Goal: Task Accomplishment & Management: Manage account settings

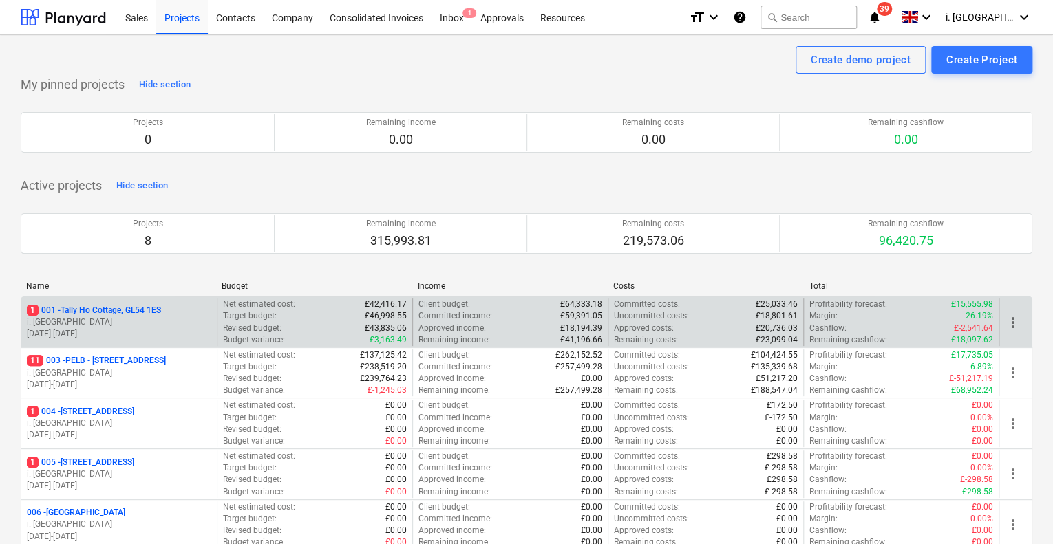
click at [98, 313] on p "1 001 - Tally Ho Cottage, GL54 1ES" at bounding box center [94, 311] width 134 height 12
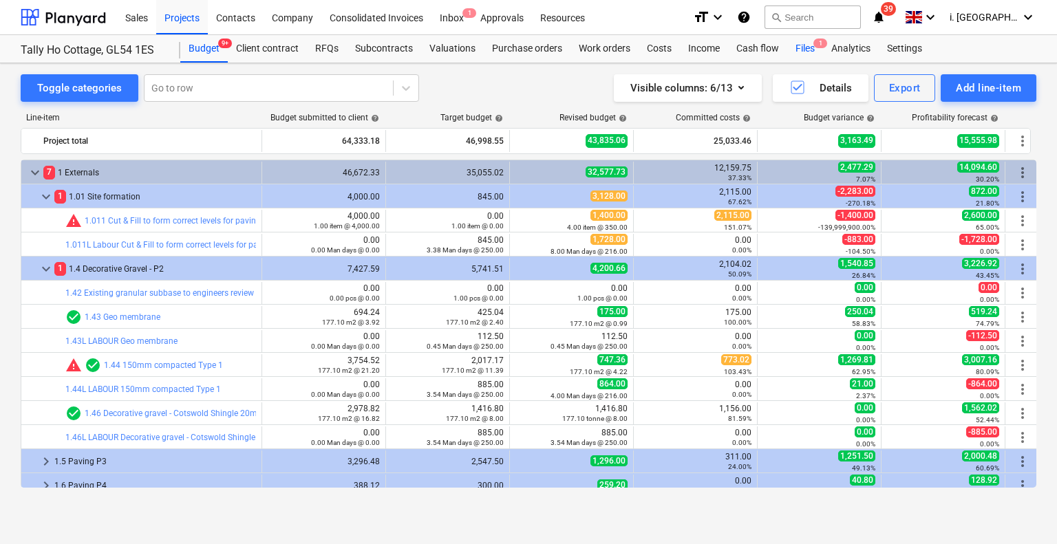
click at [808, 50] on div "Files 1" at bounding box center [805, 49] width 36 height 28
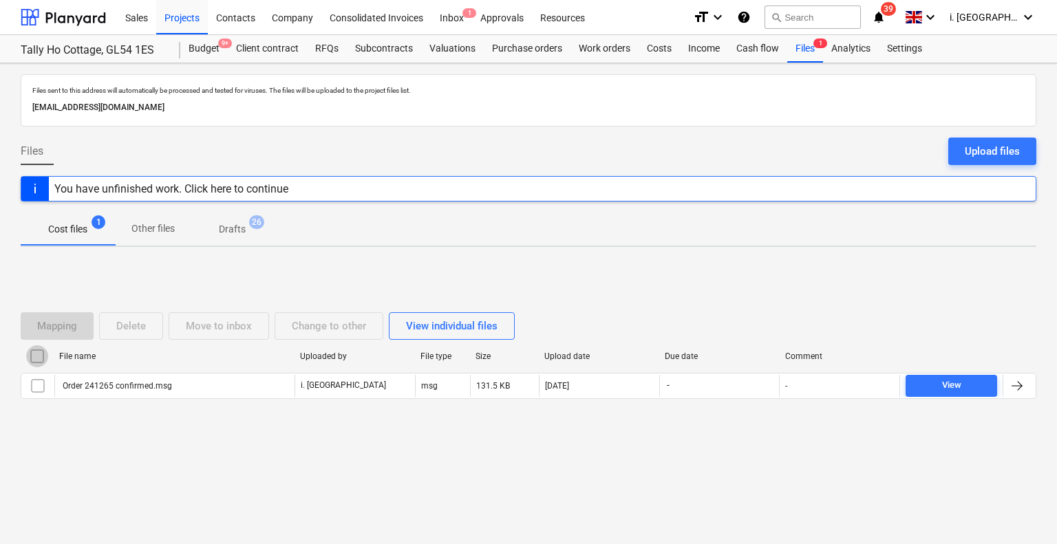
click at [36, 357] on input "checkbox" at bounding box center [37, 357] width 22 height 22
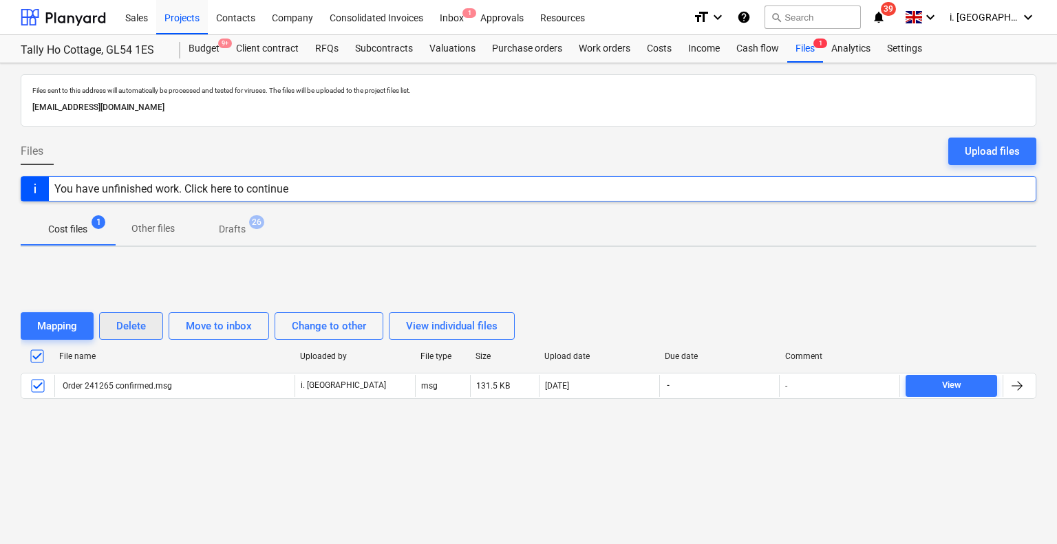
click at [137, 325] on div "Delete" at bounding box center [131, 326] width 30 height 18
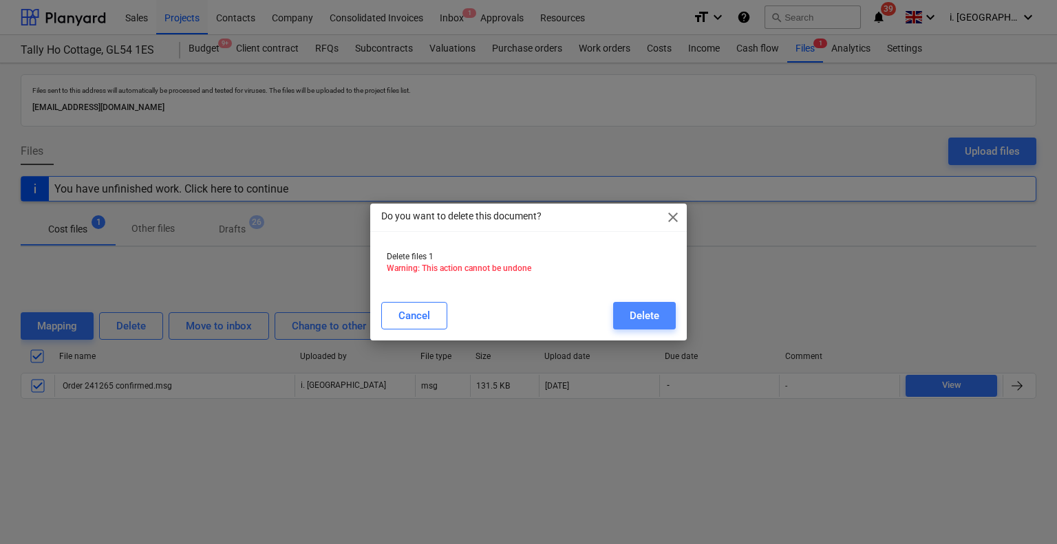
click at [656, 319] on div "Delete" at bounding box center [645, 316] width 30 height 18
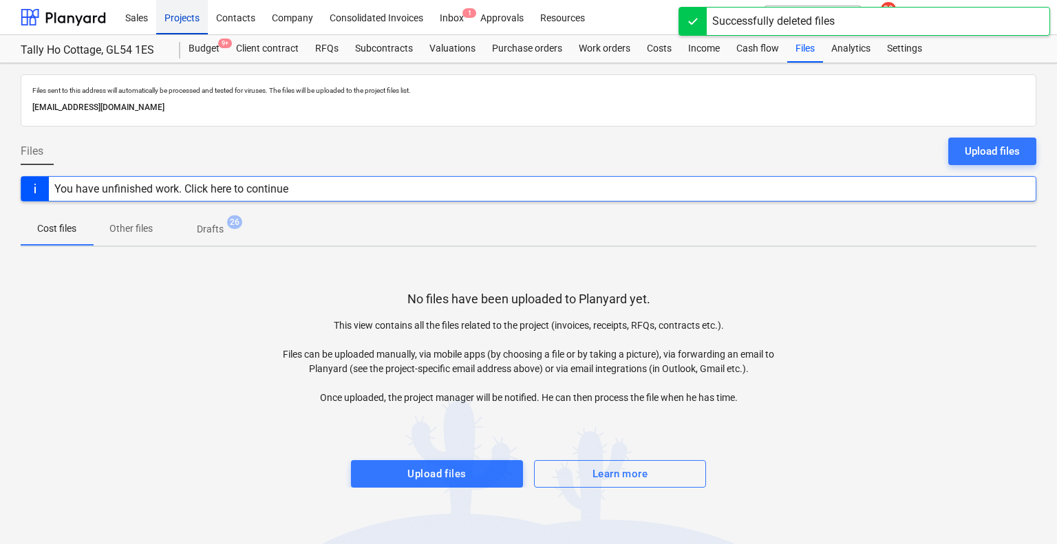
click at [190, 16] on div "Projects" at bounding box center [182, 16] width 52 height 35
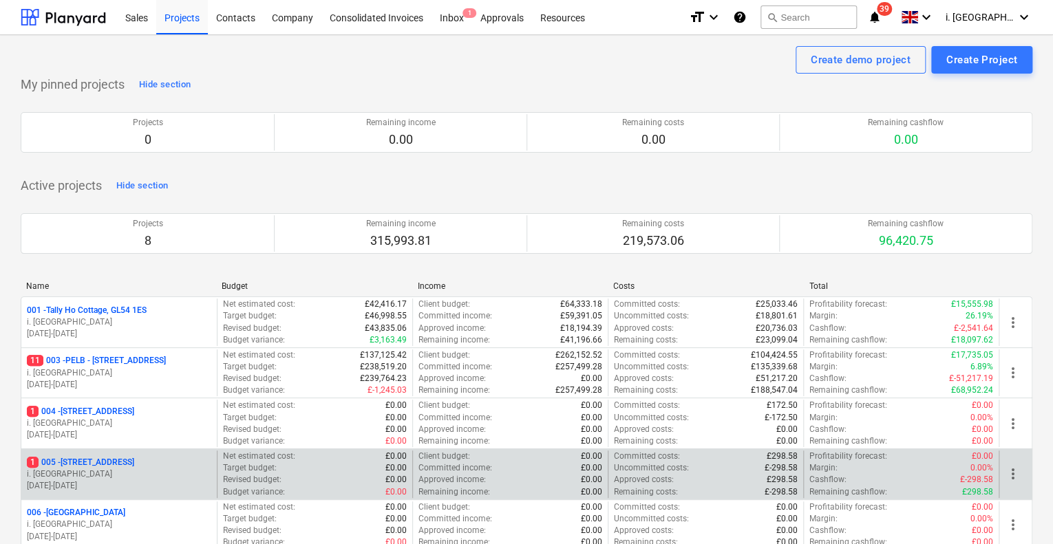
click at [134, 467] on p "1 005 - Minsterworth, GL2 8JH" at bounding box center [80, 463] width 107 height 12
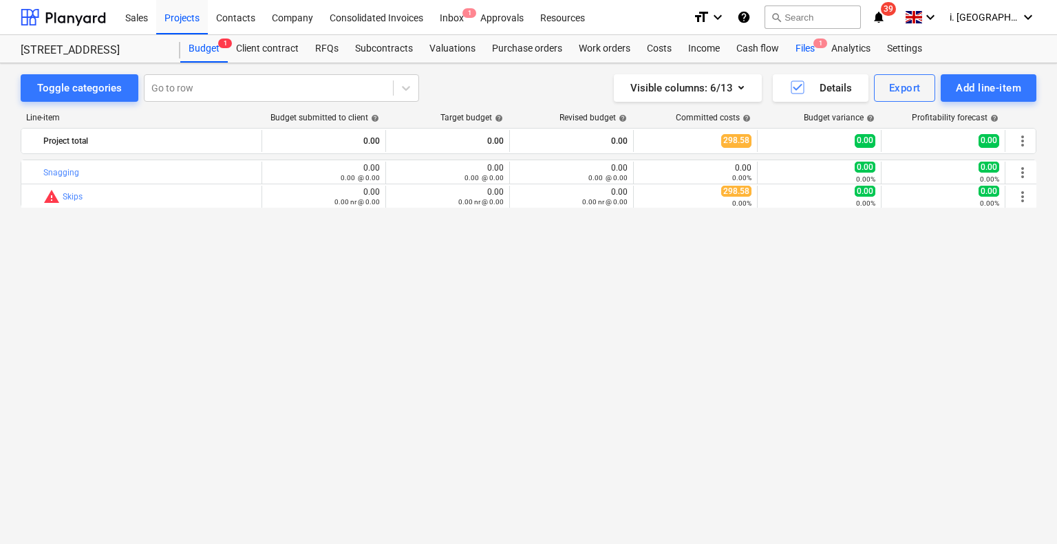
click at [798, 48] on div "Files 1" at bounding box center [805, 49] width 36 height 28
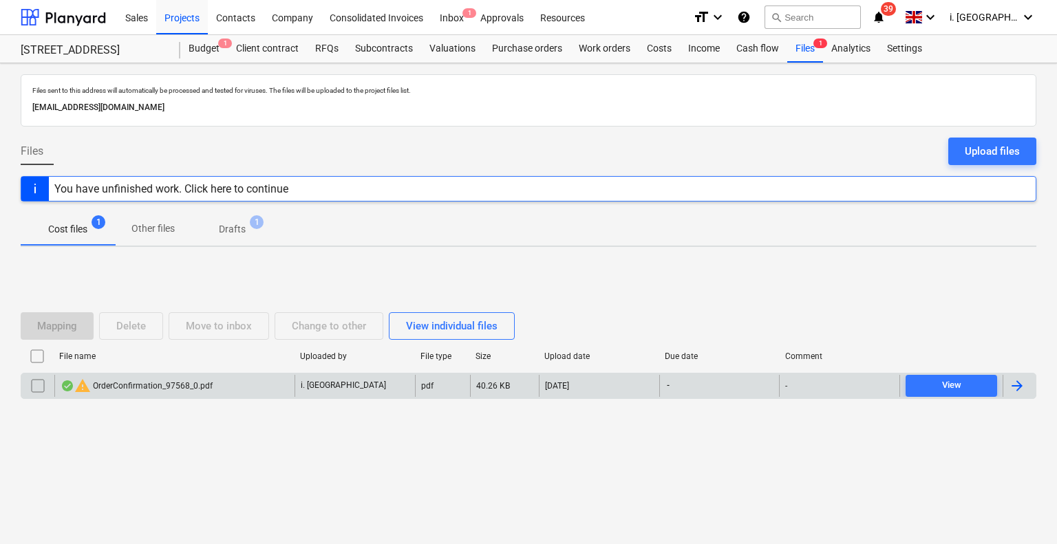
click at [176, 378] on div "warning OrderConfirmation_97568_0.pdf" at bounding box center [137, 386] width 152 height 17
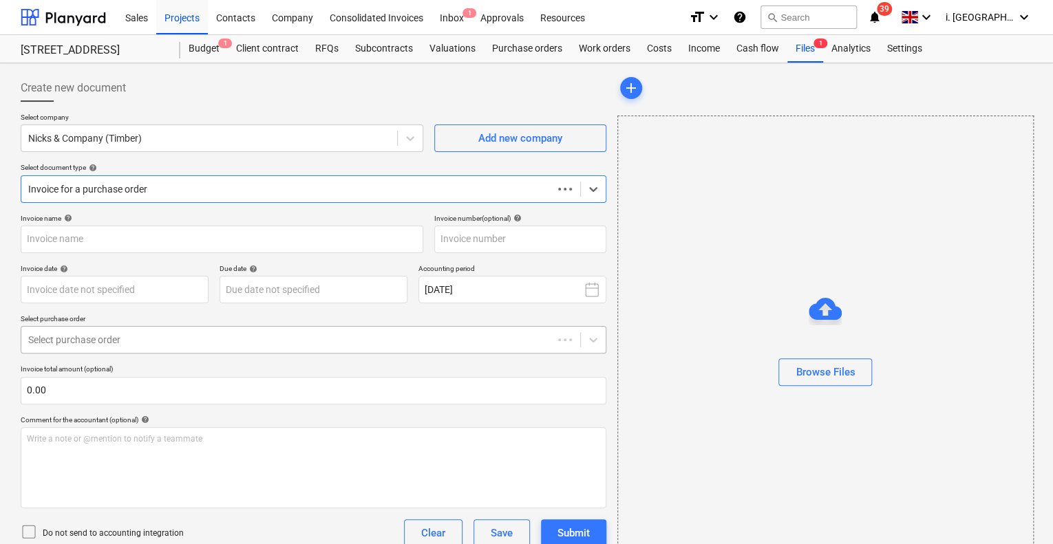
type input "OrderConfirmation_97568_0.pdf"
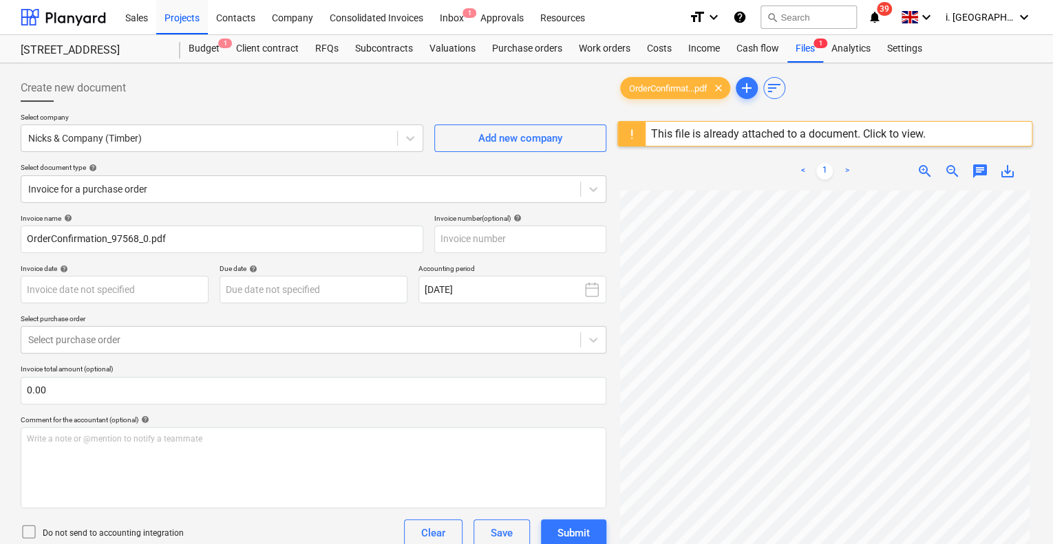
scroll to position [30, 1]
click at [798, 50] on div "Files 1" at bounding box center [805, 49] width 36 height 28
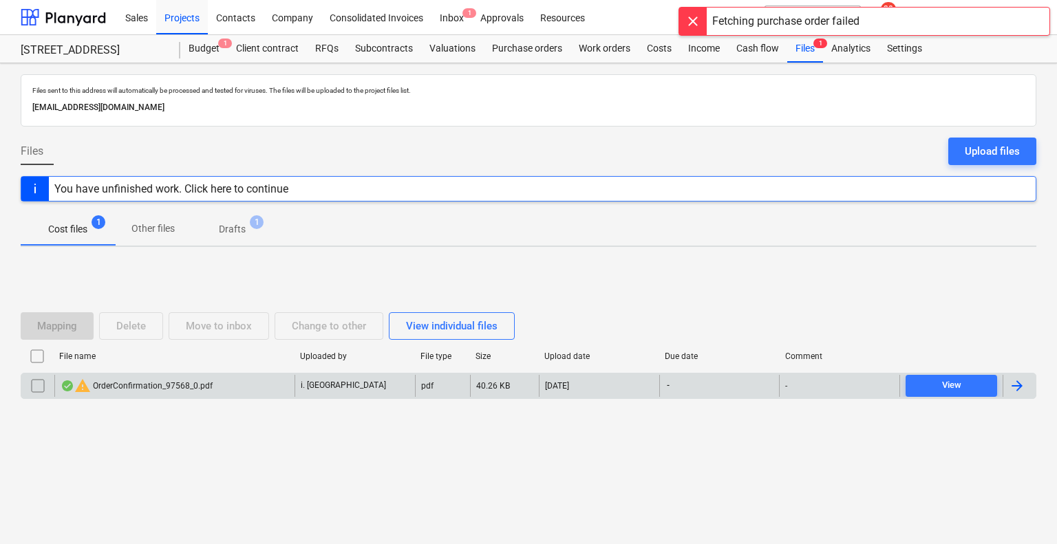
click at [32, 386] on input "checkbox" at bounding box center [38, 386] width 22 height 22
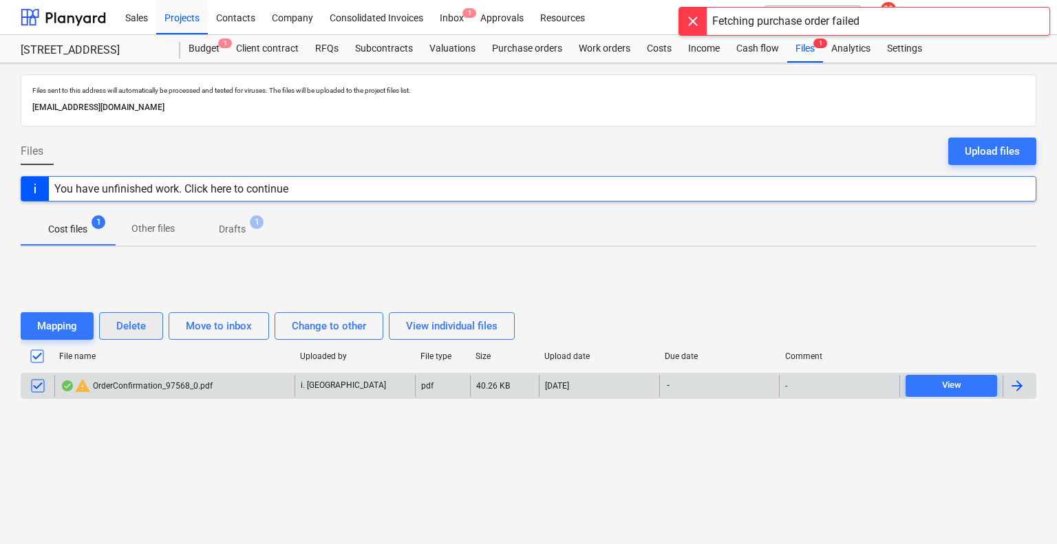
click at [136, 330] on div "Delete" at bounding box center [131, 326] width 30 height 18
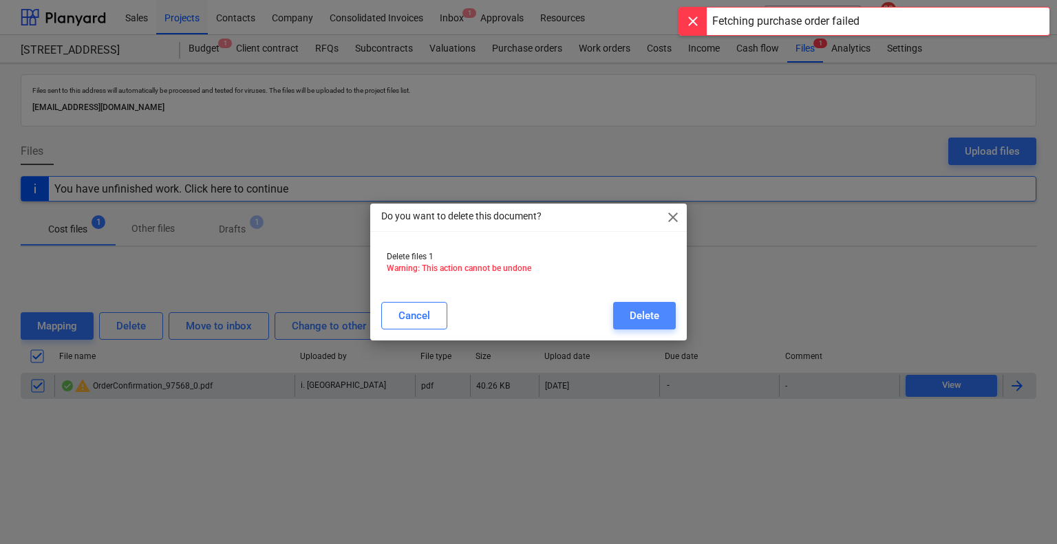
click at [644, 315] on div "Delete" at bounding box center [645, 316] width 30 height 18
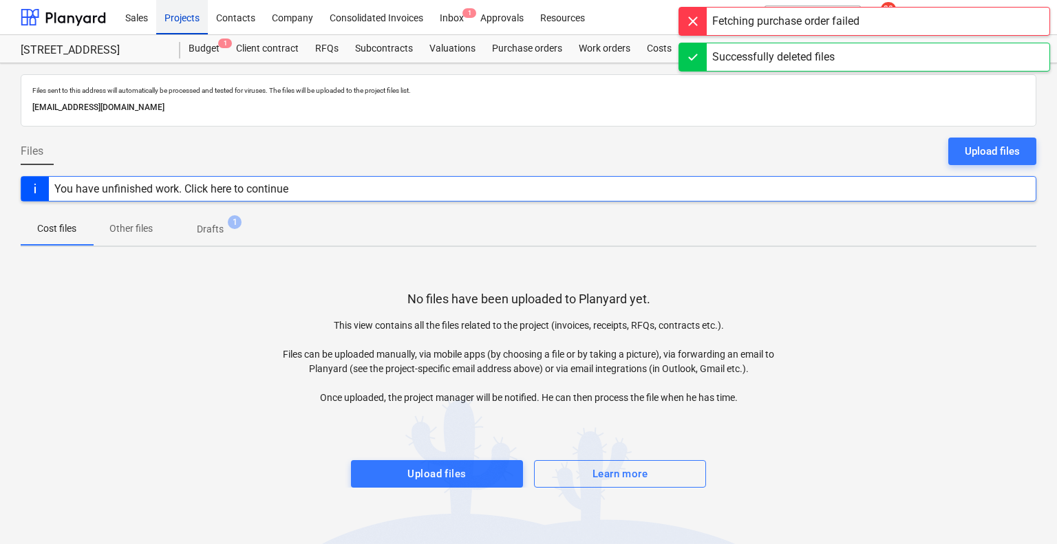
click at [187, 26] on div "Projects" at bounding box center [182, 16] width 52 height 35
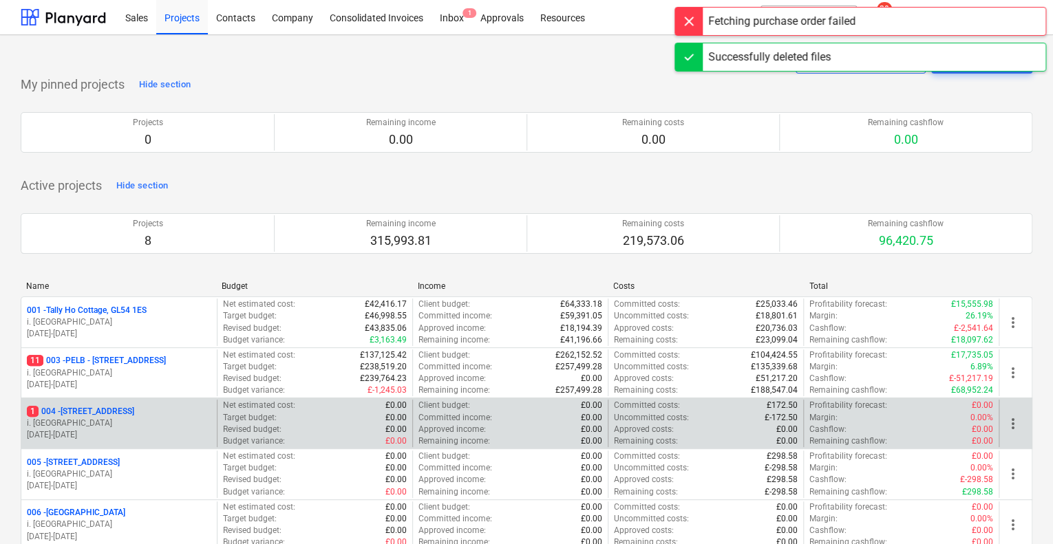
click at [121, 413] on p "[STREET_ADDRESS]" at bounding box center [80, 412] width 107 height 12
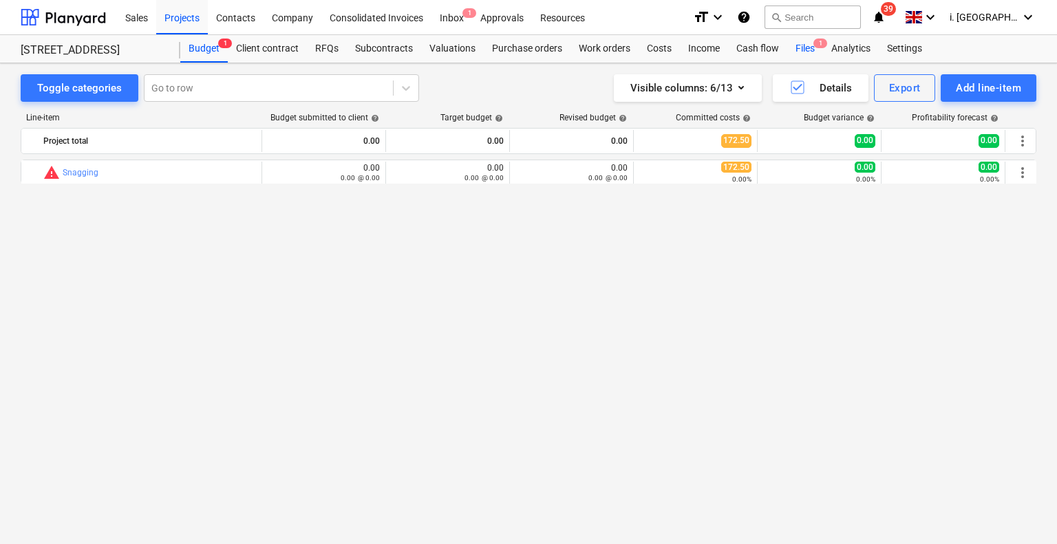
click at [798, 49] on div "Files 1" at bounding box center [805, 49] width 36 height 28
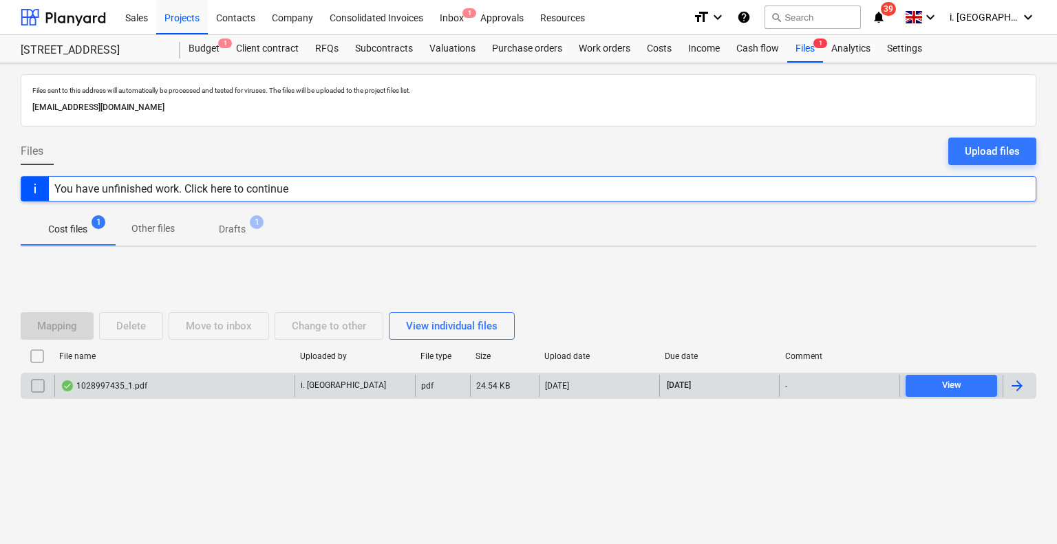
click at [127, 385] on div "1028997435_1.pdf" at bounding box center [104, 386] width 87 height 11
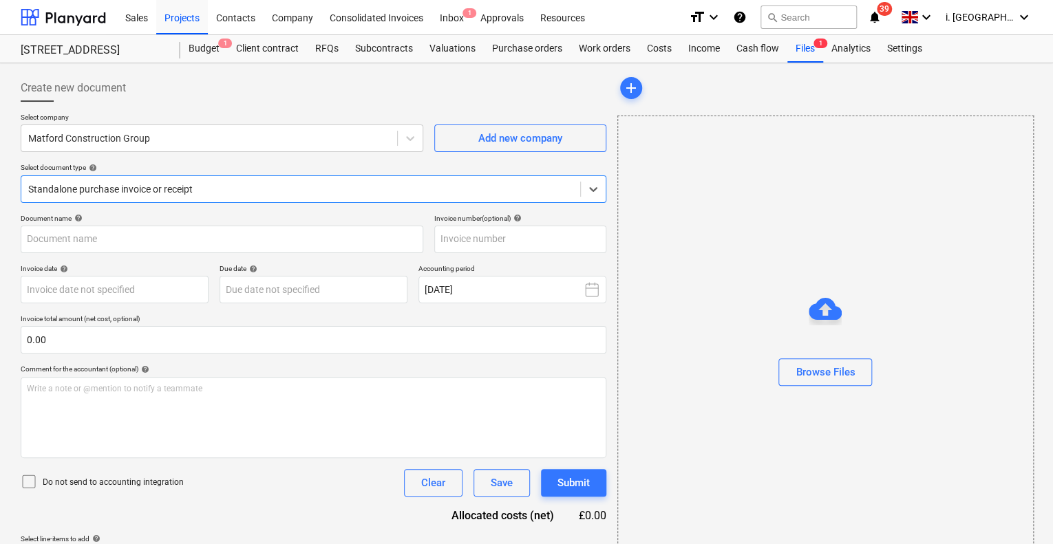
type input "1028997435"
type input "[DATE]"
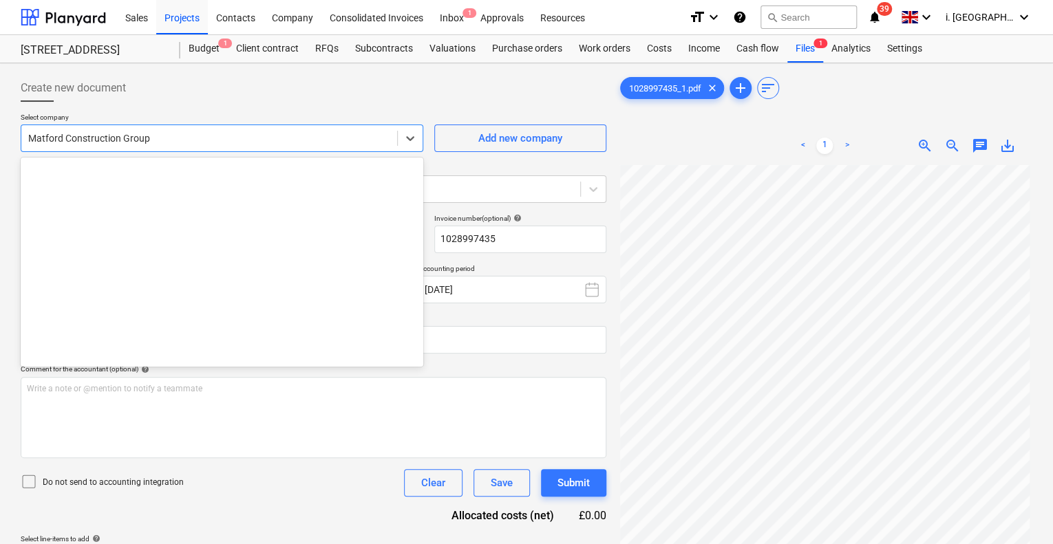
click at [294, 131] on div at bounding box center [209, 138] width 362 height 14
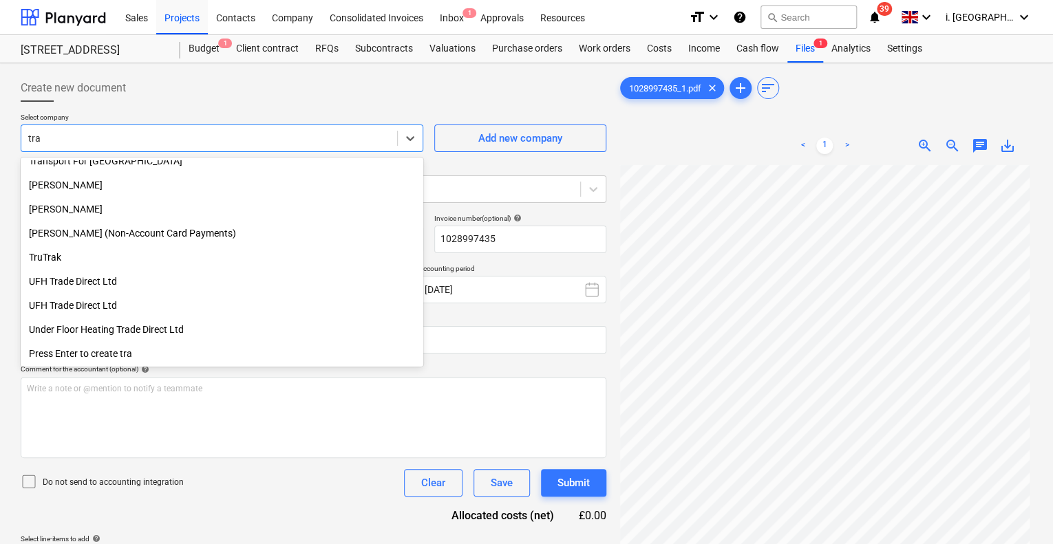
scroll to position [636, 0]
type input "trav"
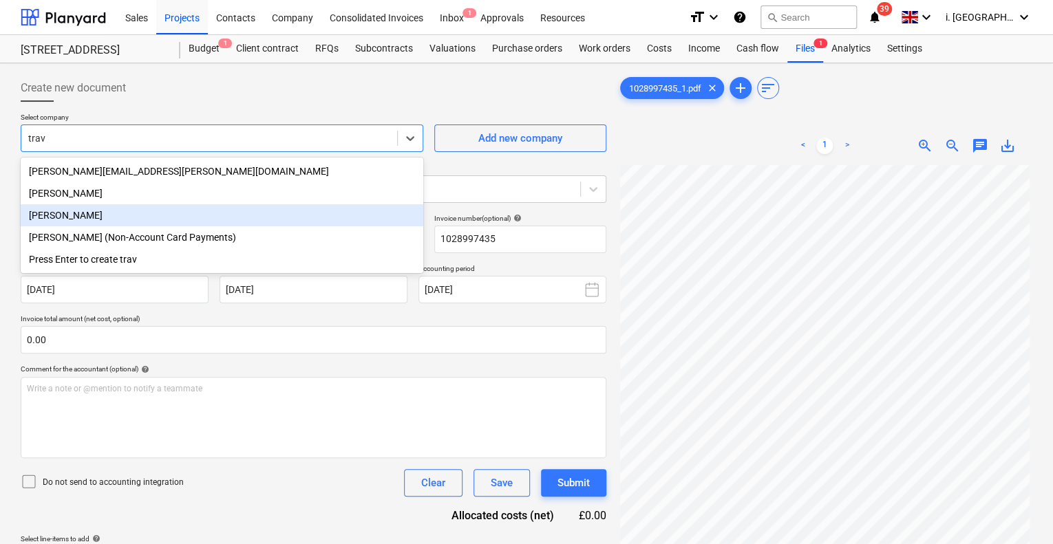
click at [253, 206] on div "[PERSON_NAME]" at bounding box center [222, 215] width 403 height 22
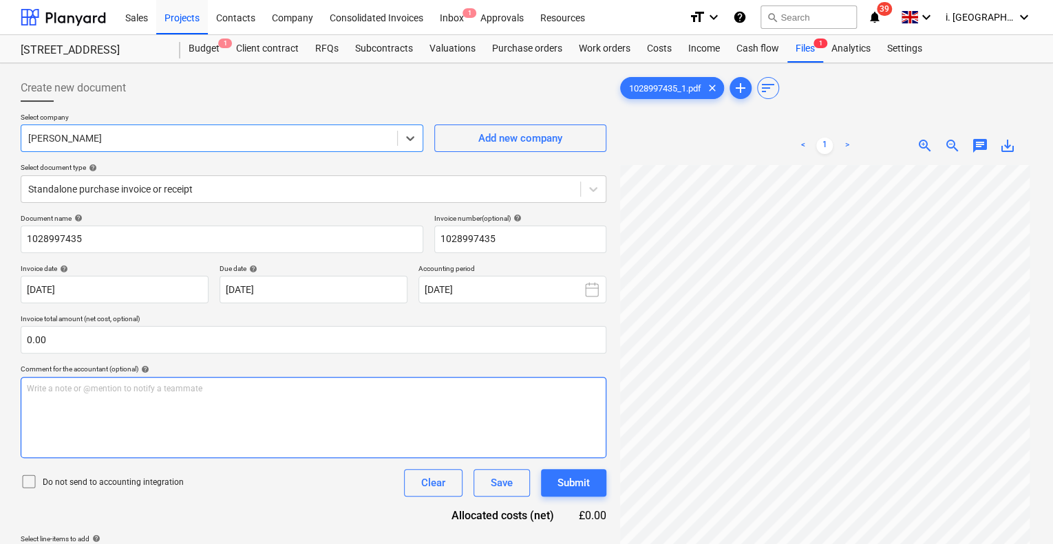
click at [500, 409] on div "Write a note or @mention to notify a teammate [PERSON_NAME]" at bounding box center [314, 417] width 586 height 81
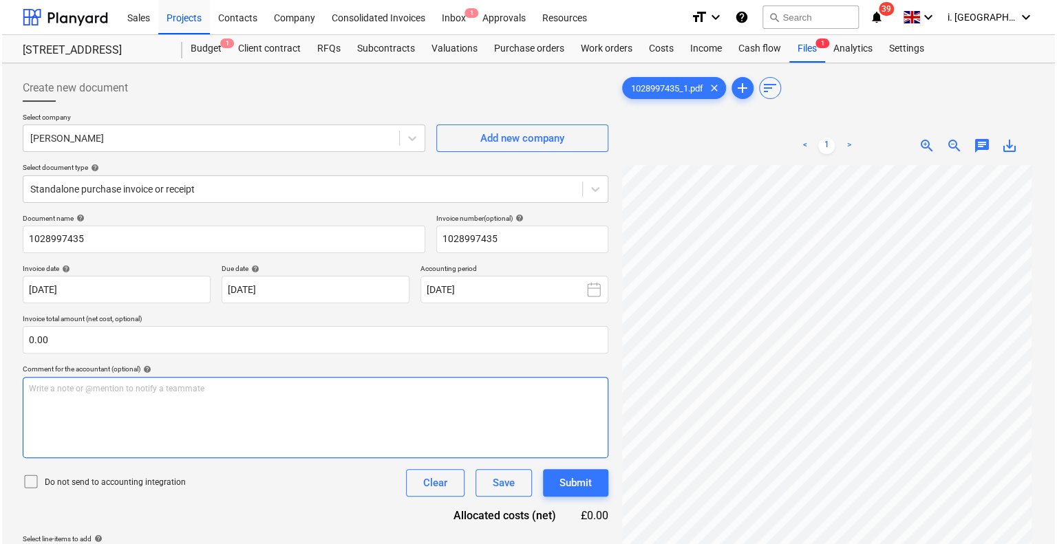
scroll to position [138, 0]
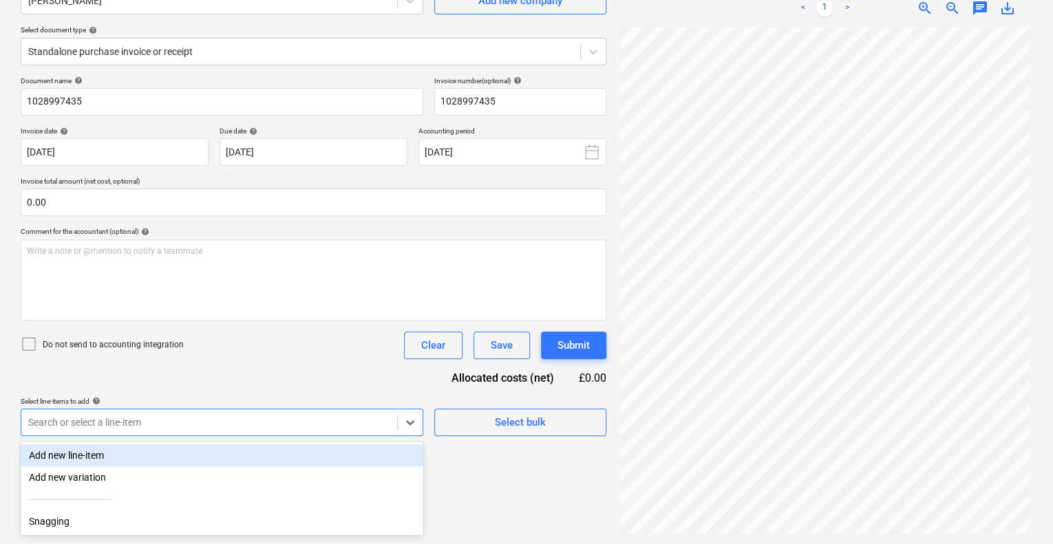
click at [361, 430] on div "Search or select a line-item" at bounding box center [209, 422] width 376 height 19
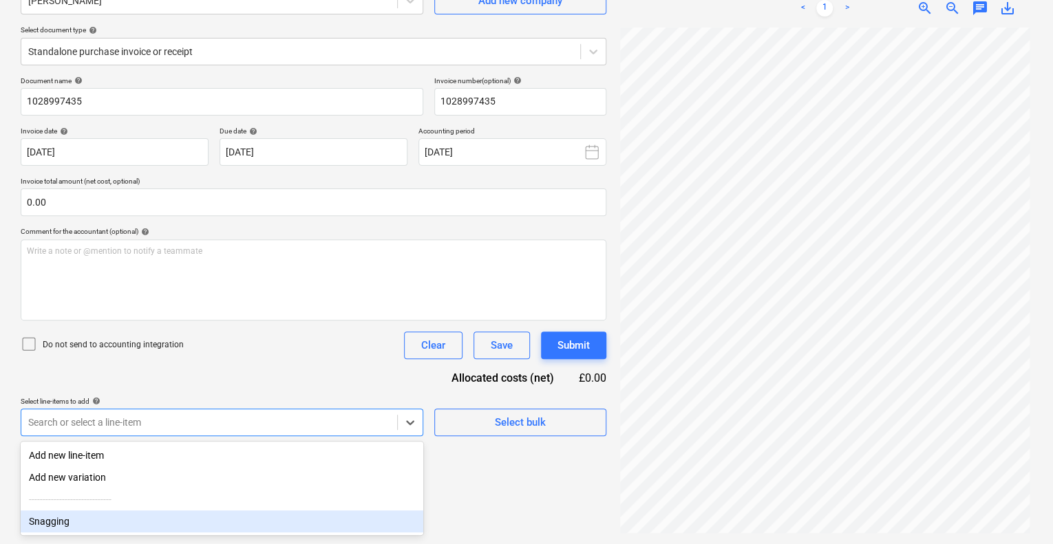
click at [217, 520] on div "Snagging" at bounding box center [222, 522] width 403 height 22
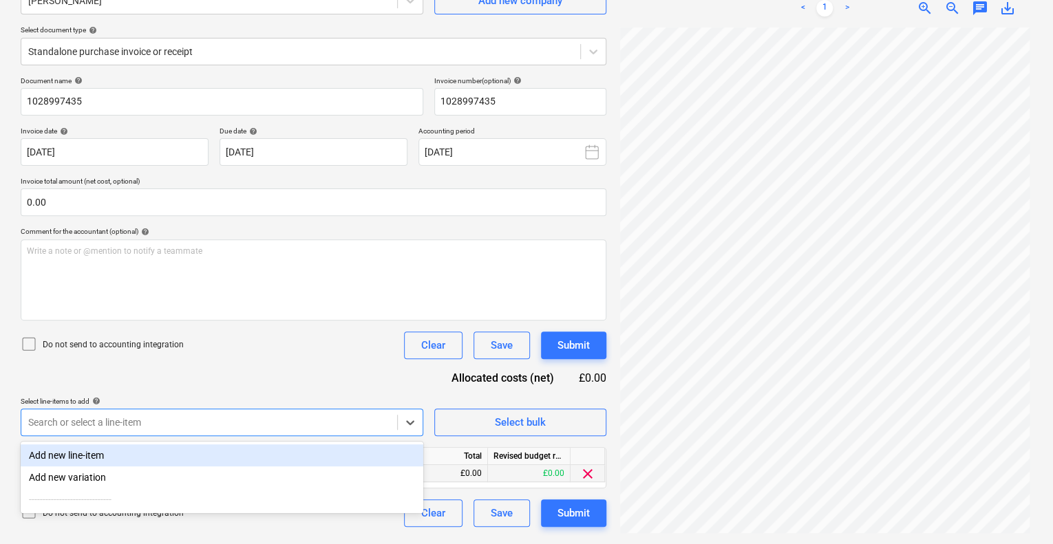
click at [479, 475] on div "£0.00" at bounding box center [446, 473] width 83 height 17
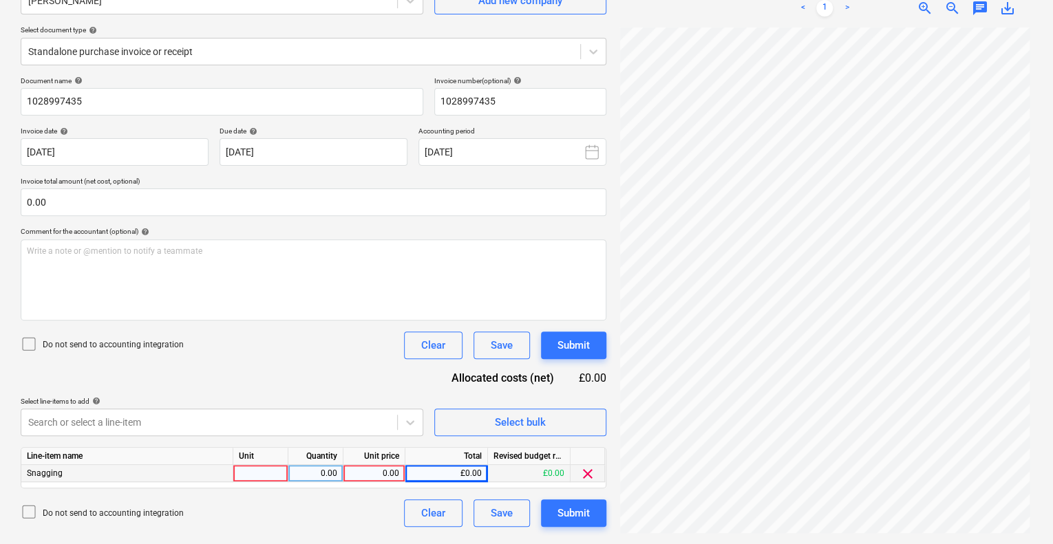
click at [286, 473] on div at bounding box center [260, 473] width 55 height 17
type input "1"
type input "74.74"
click at [570, 515] on div "Submit" at bounding box center [573, 514] width 32 height 18
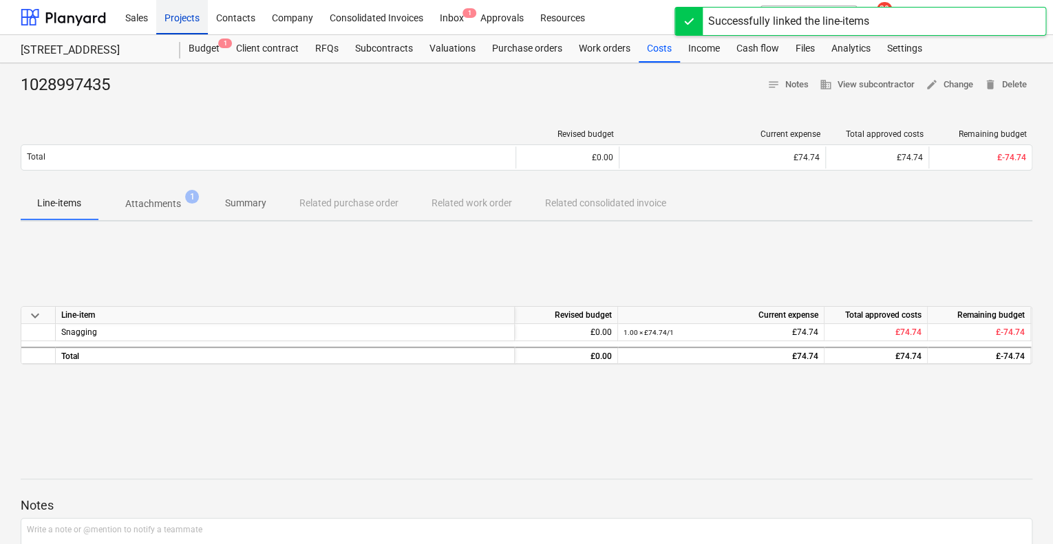
click at [177, 25] on div "Projects" at bounding box center [182, 16] width 52 height 35
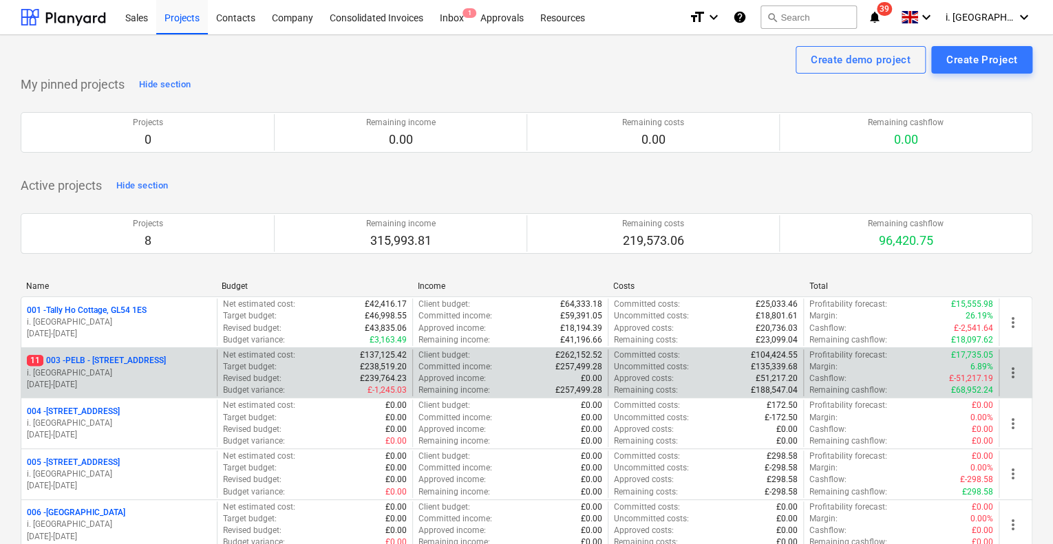
click at [138, 367] on p "11 003 - PELB - [GEOGRAPHIC_DATA], [GEOGRAPHIC_DATA], GL2 7NE" at bounding box center [96, 361] width 139 height 12
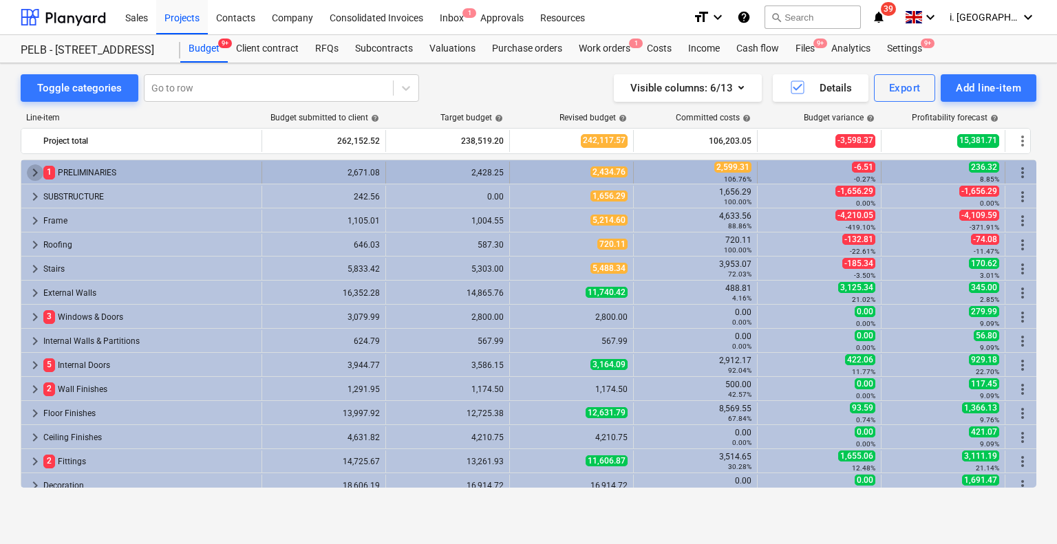
click at [28, 172] on span "keyboard_arrow_right" at bounding box center [35, 172] width 17 height 17
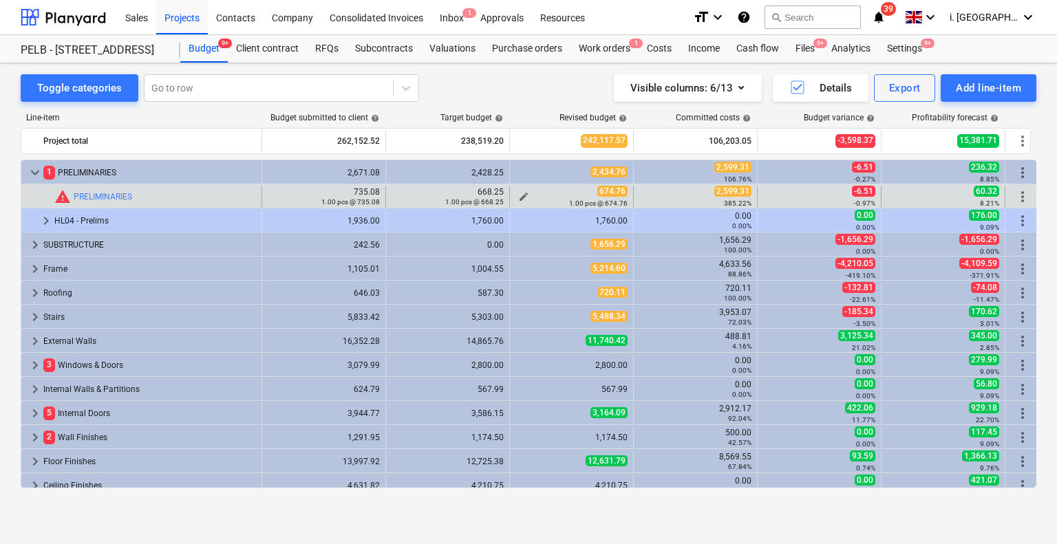
click at [521, 193] on span "edit" at bounding box center [523, 196] width 11 height 11
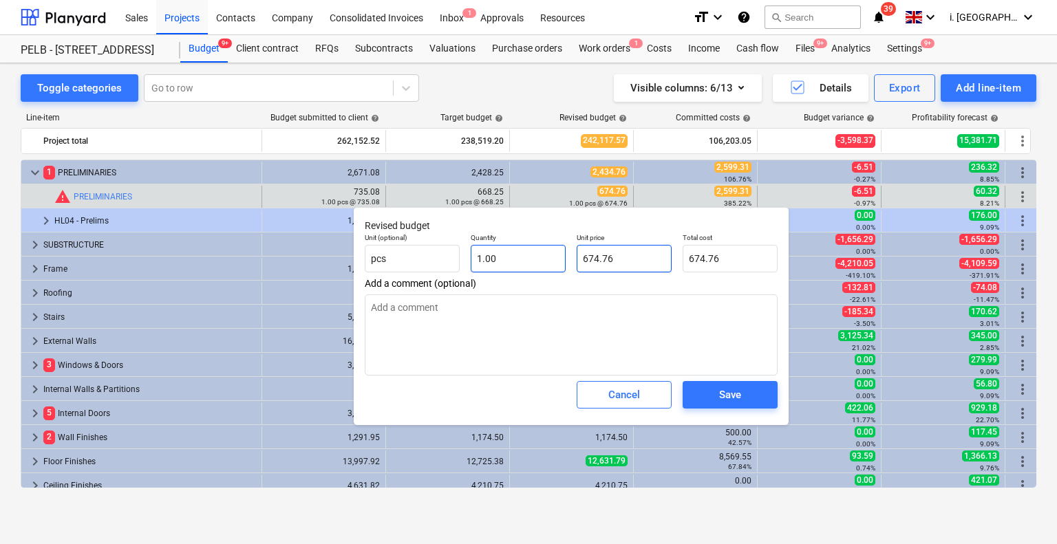
drag, startPoint x: 618, startPoint y: 266, endPoint x: 546, endPoint y: 265, distance: 71.6
click at [547, 265] on div "Unit (optional) pcs Quantity 1.00 Unit price 674.76 Total cost 674.76" at bounding box center [571, 253] width 424 height 50
type input "2"
type textarea "x"
type input "2.00"
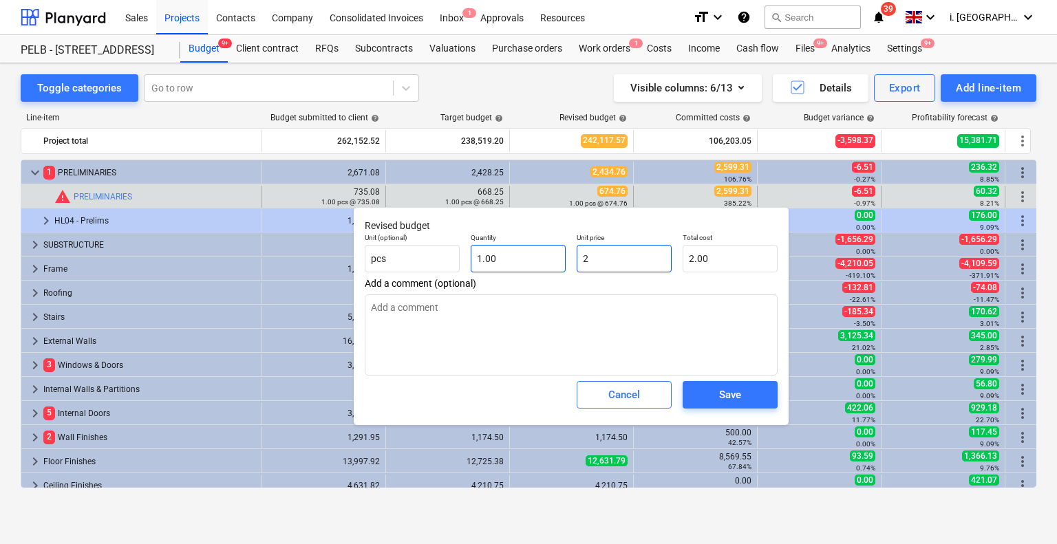
type input "25"
type textarea "x"
type input "25.00"
type input "259"
type textarea "x"
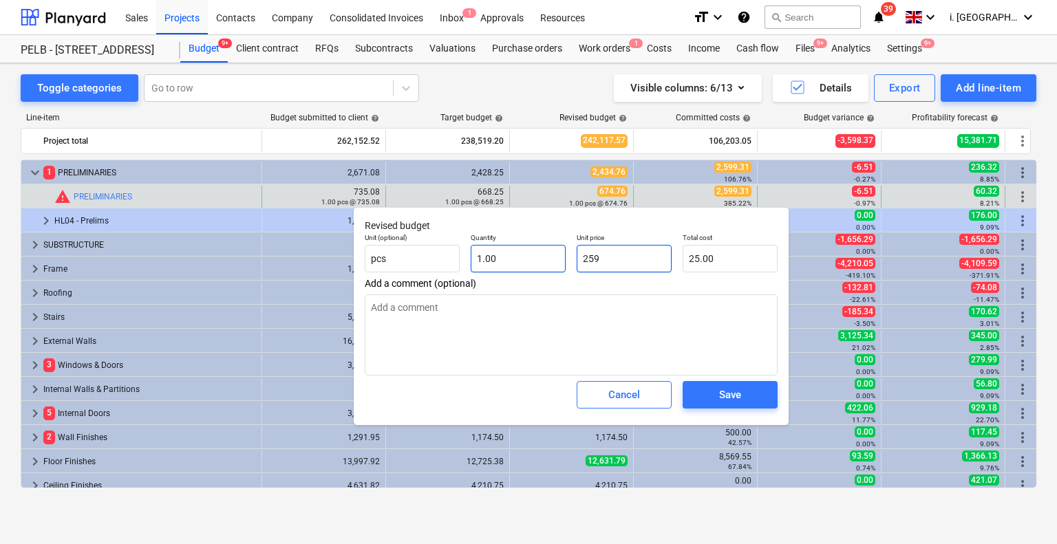
type input "259.00"
type input "2599"
type textarea "x"
type input "2,599.00"
type input "2599."
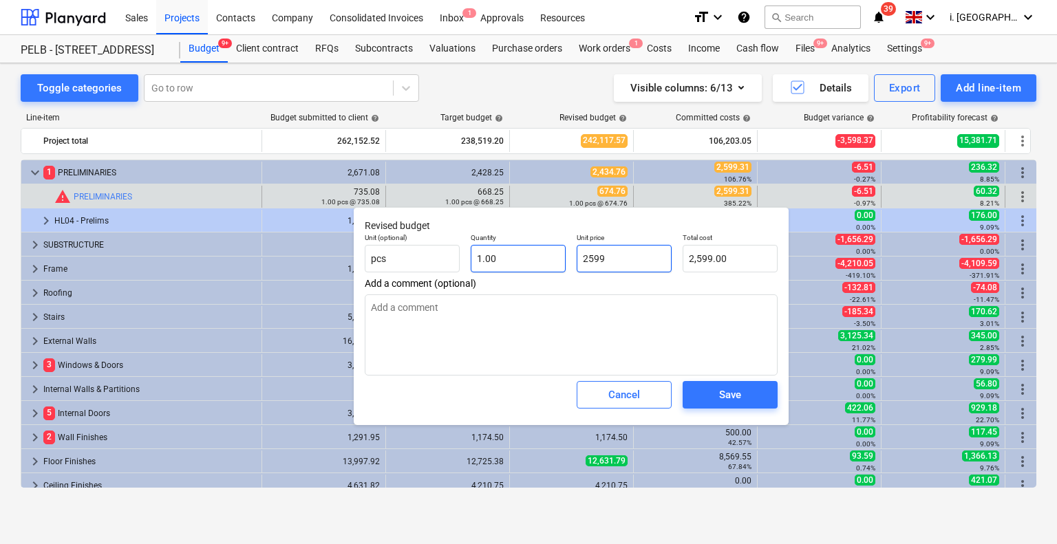
type textarea "x"
type input "2599.3"
type textarea "x"
type input "2,599.30"
type input "2599.31"
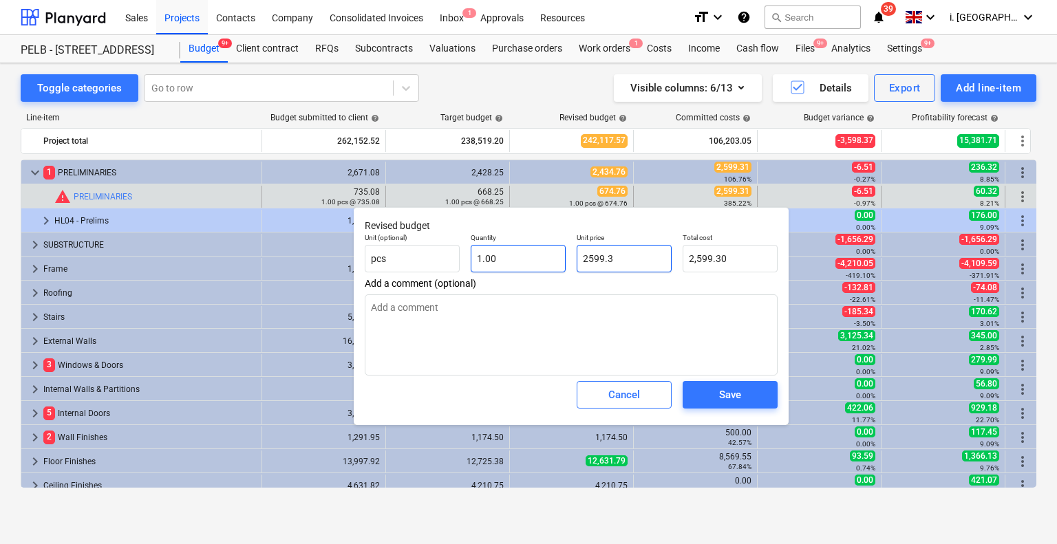
type textarea "x"
type input "2,599.31"
click at [753, 407] on button "Save" at bounding box center [730, 395] width 95 height 28
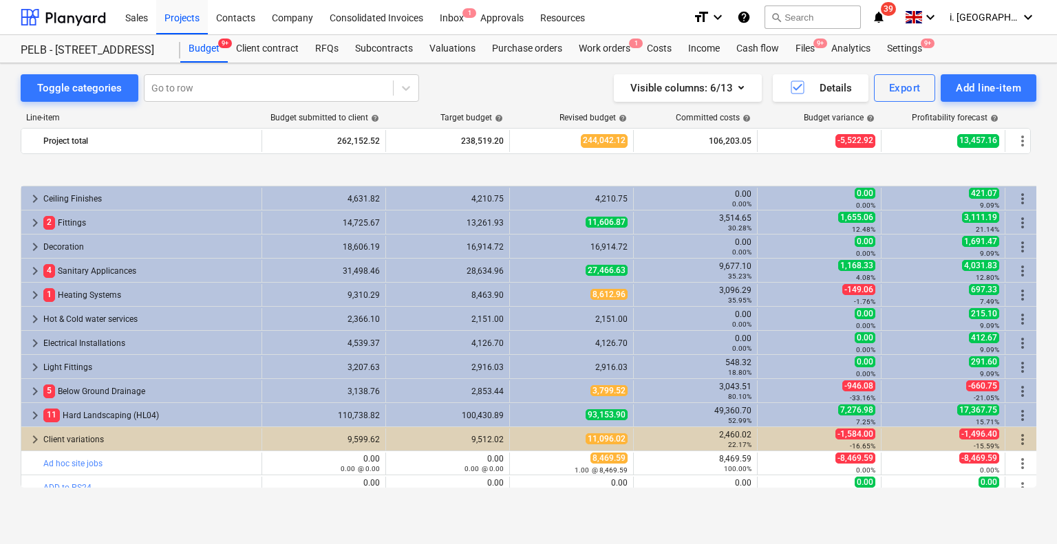
scroll to position [346, 0]
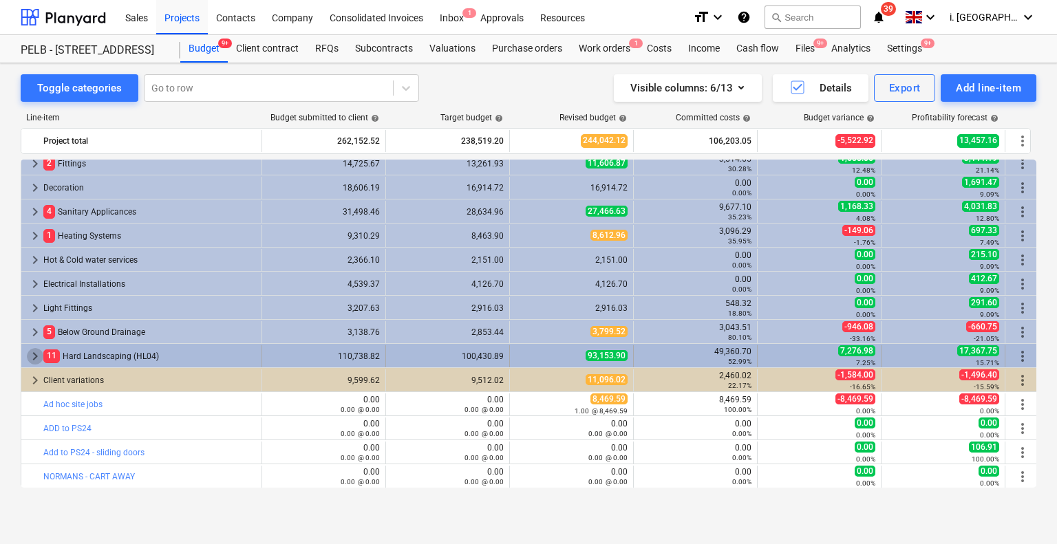
click at [28, 358] on span "keyboard_arrow_right" at bounding box center [35, 356] width 17 height 17
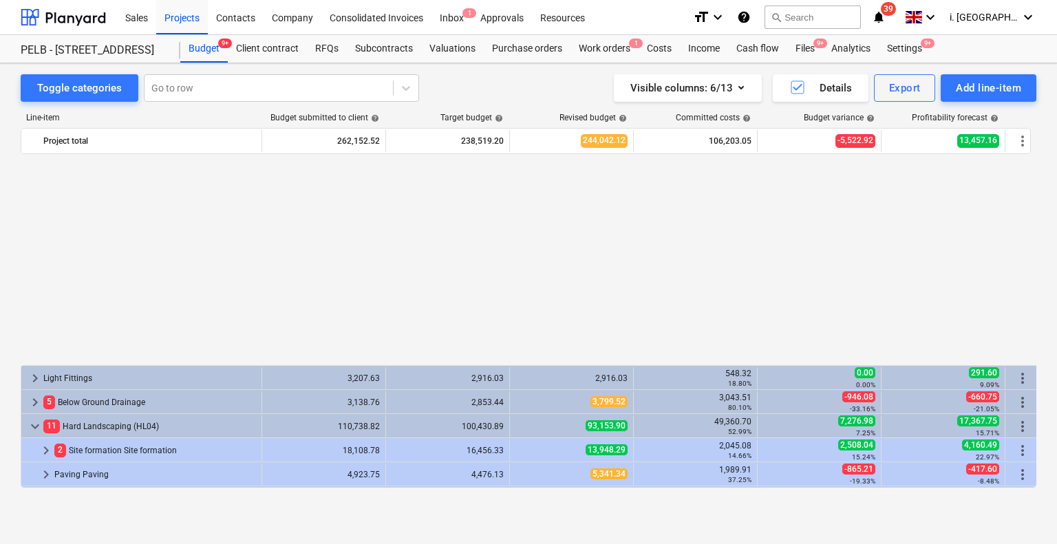
scroll to position [563, 0]
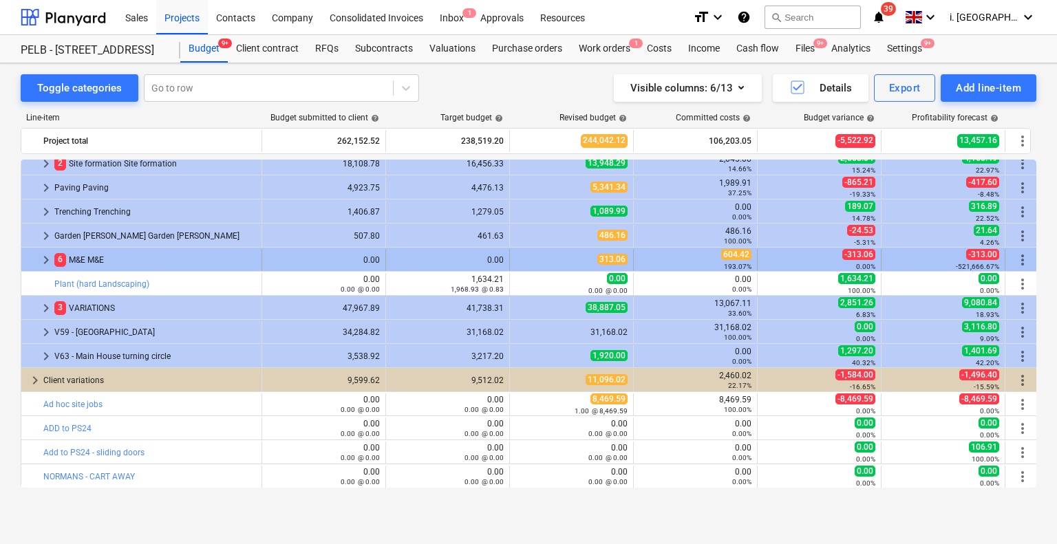
click at [41, 264] on span "keyboard_arrow_right" at bounding box center [46, 260] width 17 height 17
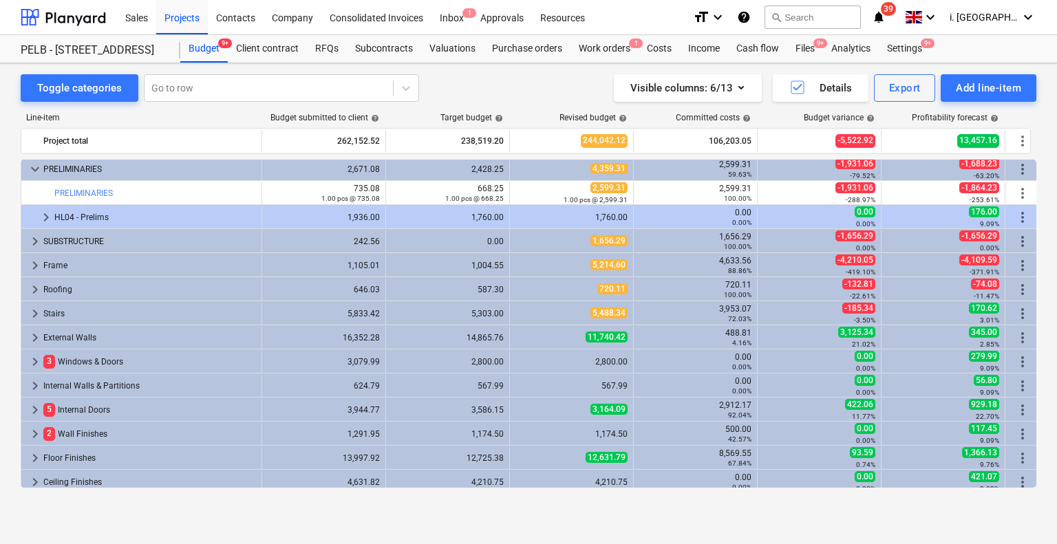
scroll to position [0, 0]
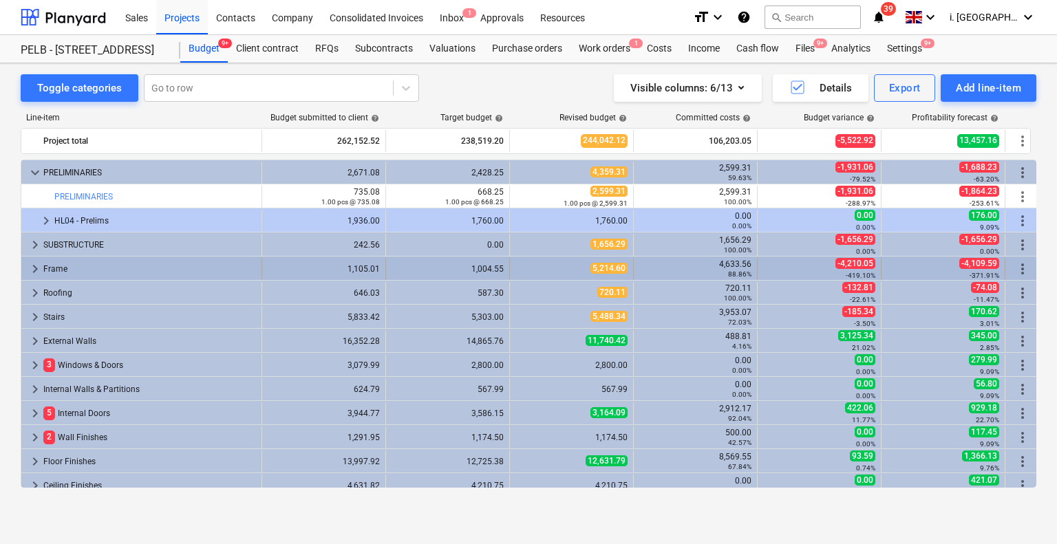
click at [33, 268] on span "keyboard_arrow_right" at bounding box center [35, 269] width 17 height 17
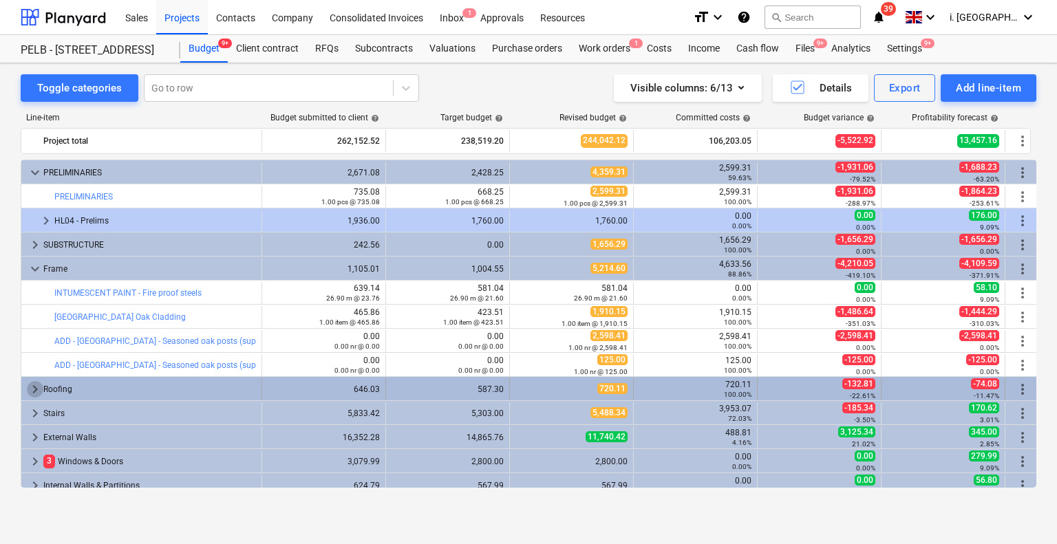
click at [39, 392] on span "keyboard_arrow_right" at bounding box center [35, 389] width 17 height 17
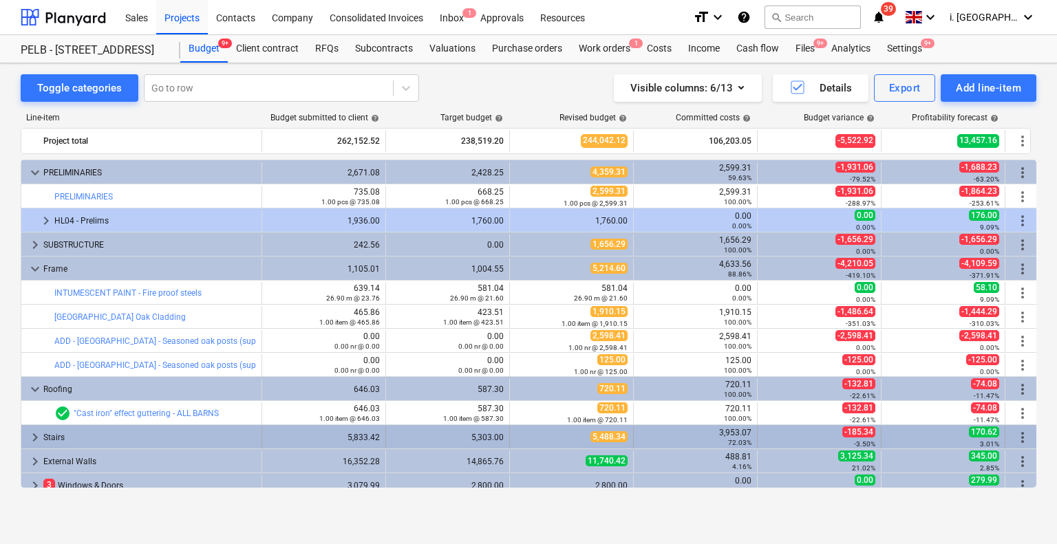
click at [30, 437] on span "keyboard_arrow_right" at bounding box center [35, 437] width 17 height 17
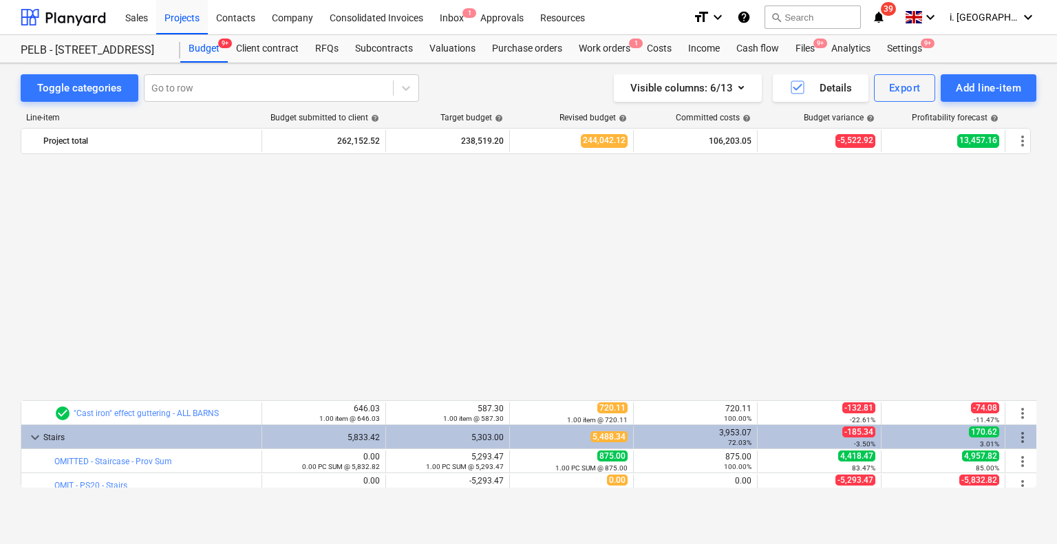
scroll to position [287, 0]
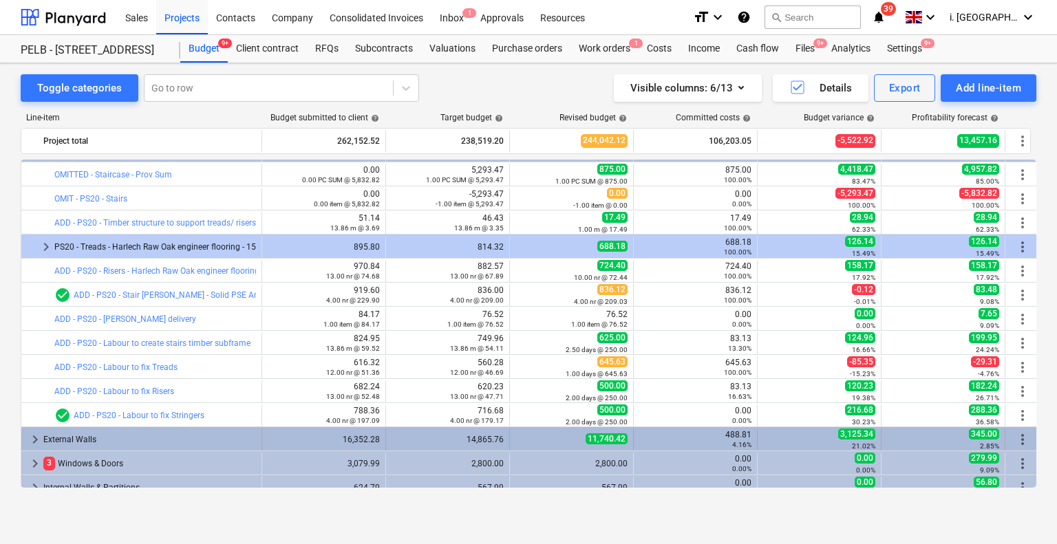
click at [34, 437] on span "keyboard_arrow_right" at bounding box center [35, 440] width 17 height 17
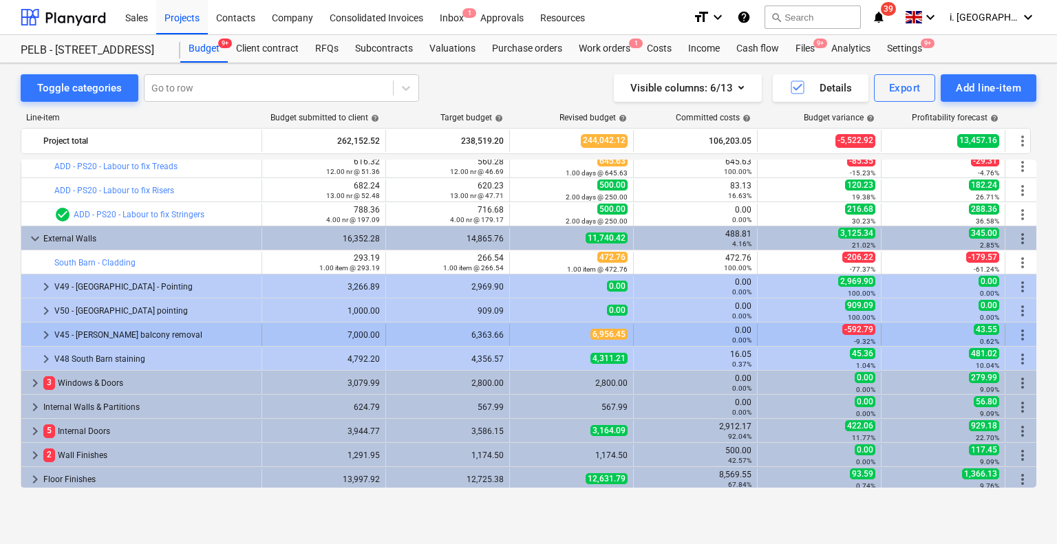
scroll to position [496, 0]
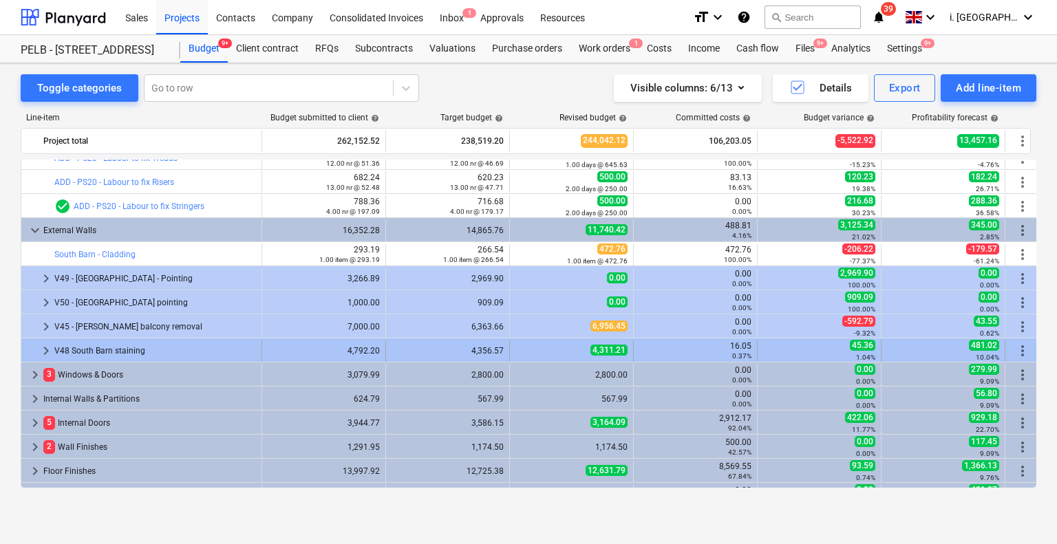
click at [43, 351] on span "keyboard_arrow_right" at bounding box center [46, 351] width 17 height 17
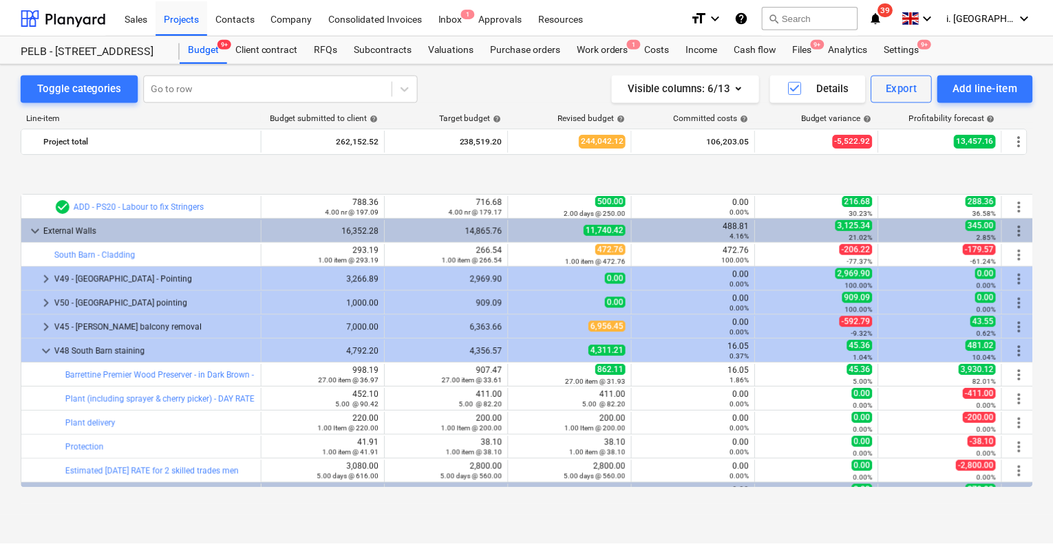
scroll to position [783, 0]
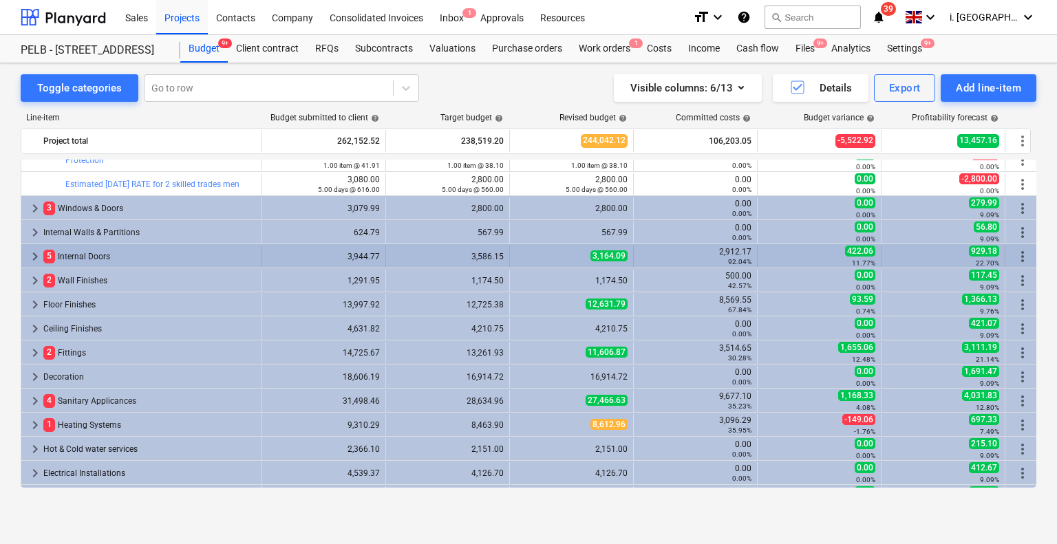
click at [30, 253] on span "keyboard_arrow_right" at bounding box center [35, 256] width 17 height 17
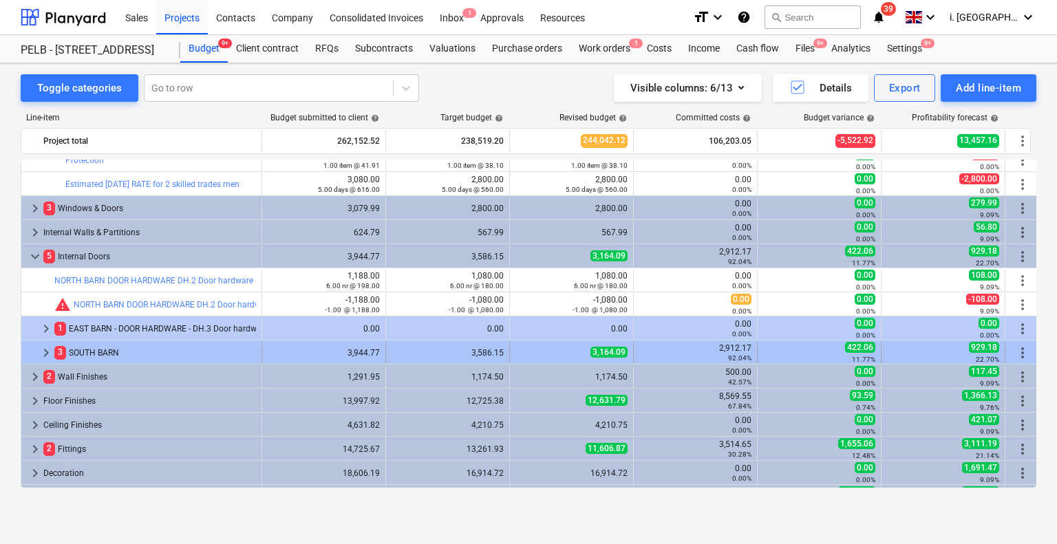
click at [41, 352] on span "keyboard_arrow_right" at bounding box center [46, 353] width 17 height 17
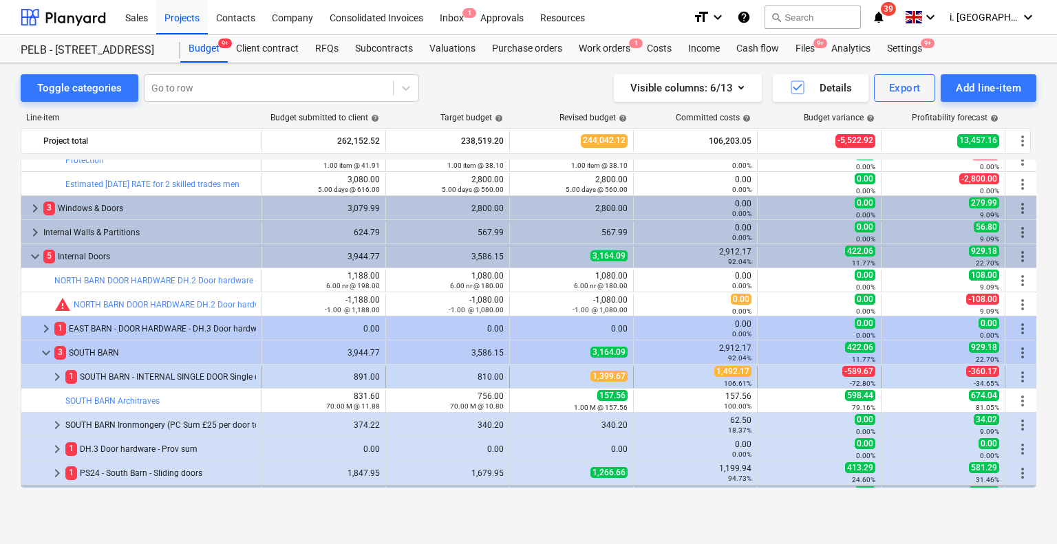
click at [50, 382] on span "keyboard_arrow_right" at bounding box center [57, 377] width 17 height 17
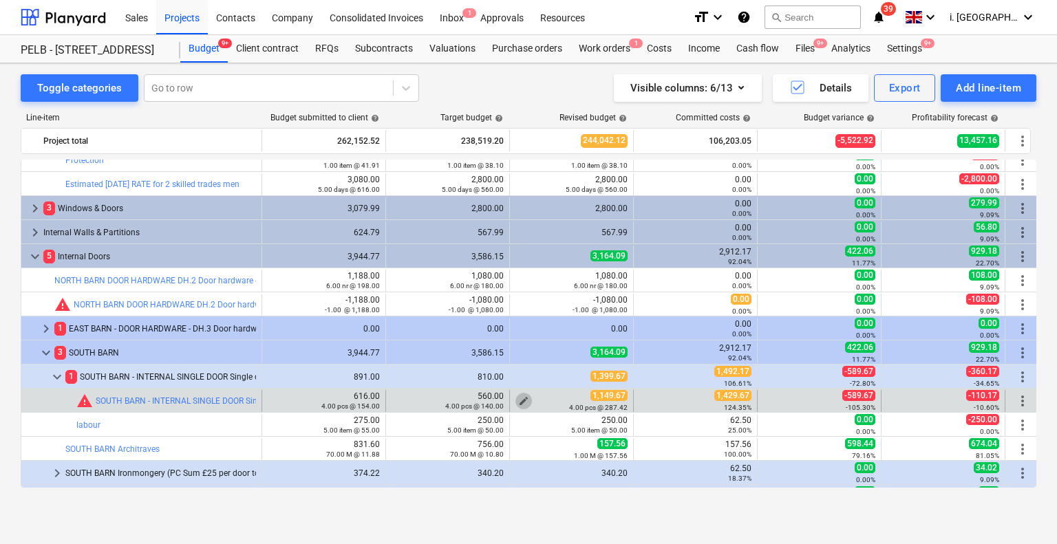
click at [529, 397] on span "edit" at bounding box center [523, 401] width 11 height 11
type textarea "x"
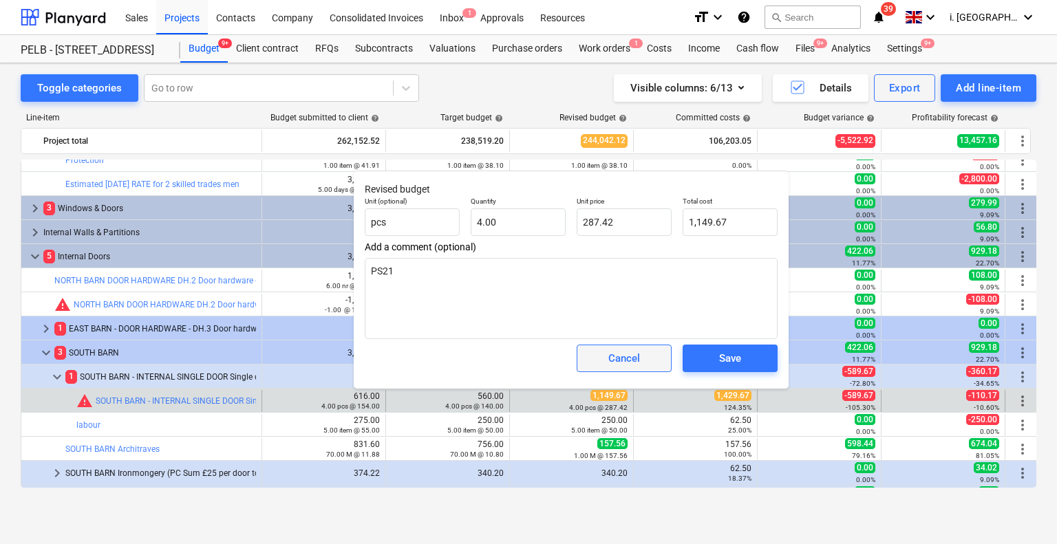
click at [636, 363] on div "Cancel" at bounding box center [624, 359] width 32 height 18
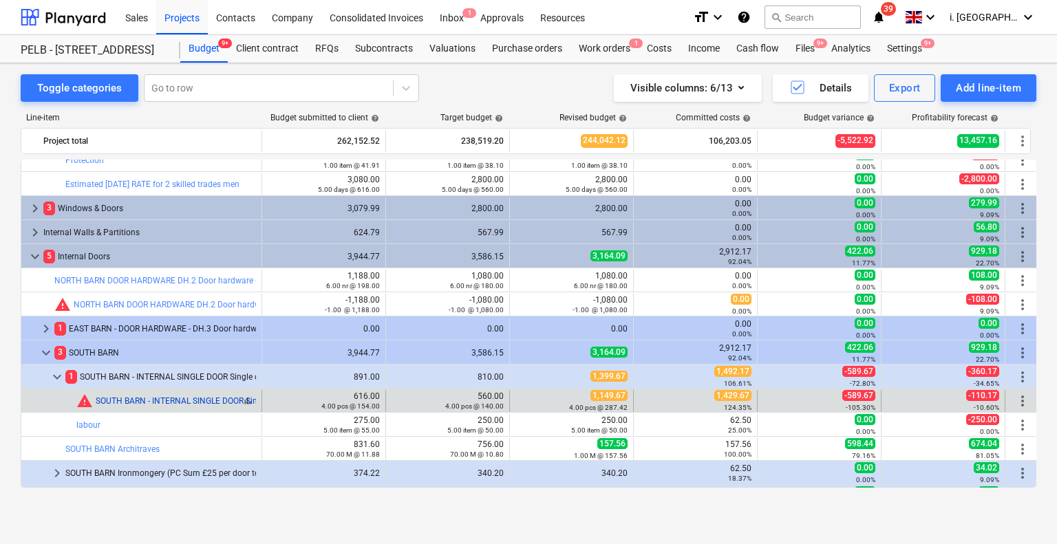
click at [185, 403] on link "SOUTH BARN - INTERNAL SINGLE DOOR Single door (PC [PERSON_NAME] £85 per door to…" at bounding box center [276, 401] width 361 height 10
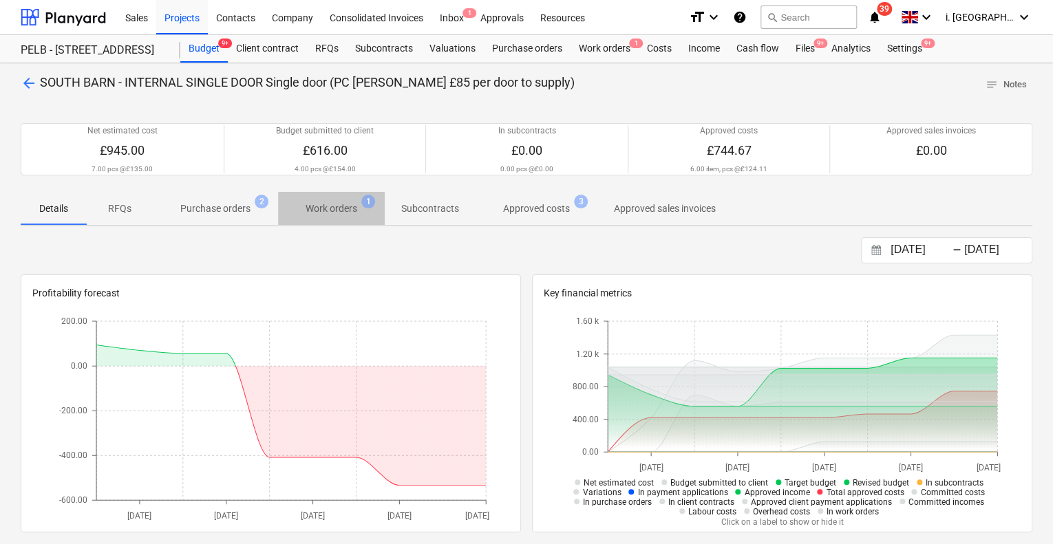
click at [336, 203] on p "Work orders" at bounding box center [332, 209] width 52 height 14
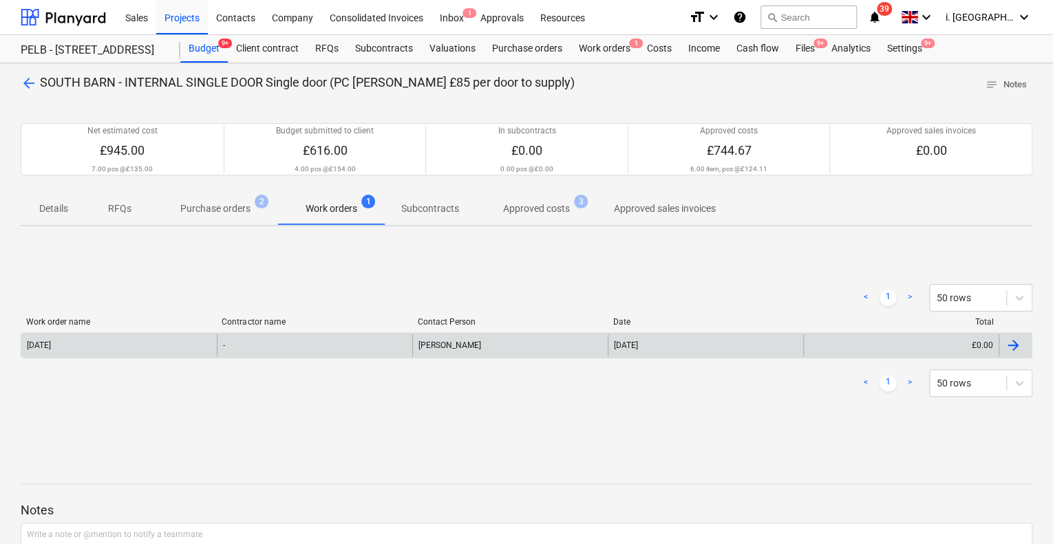
click at [153, 352] on div "[DATE]" at bounding box center [118, 345] width 195 height 22
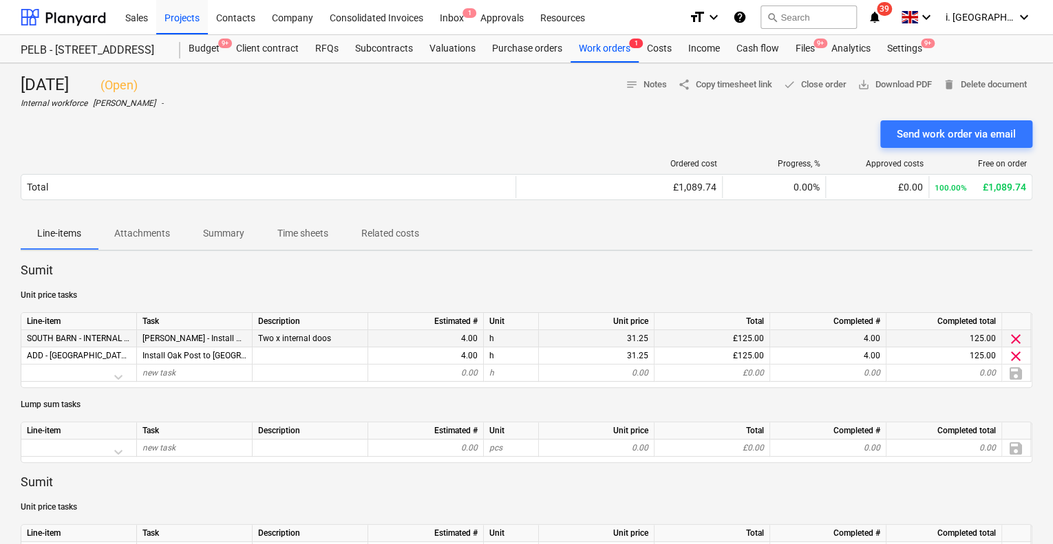
click at [116, 341] on span "SOUTH BARN - INTERNAL SINGLE DOOR Single door (PC [PERSON_NAME] £85 per door to…" at bounding box center [207, 339] width 361 height 10
click at [179, 331] on div "[PERSON_NAME] - Install GF internal doors, [GEOGRAPHIC_DATA]" at bounding box center [195, 338] width 116 height 17
click at [182, 337] on span "[PERSON_NAME] - Install GF internal doors, [GEOGRAPHIC_DATA]" at bounding box center [262, 339] width 240 height 10
click at [215, 338] on span "[PERSON_NAME] - Install GF internal doors, [GEOGRAPHIC_DATA]" at bounding box center [262, 339] width 240 height 10
click at [271, 338] on div "Two x internal doos" at bounding box center [311, 338] width 116 height 17
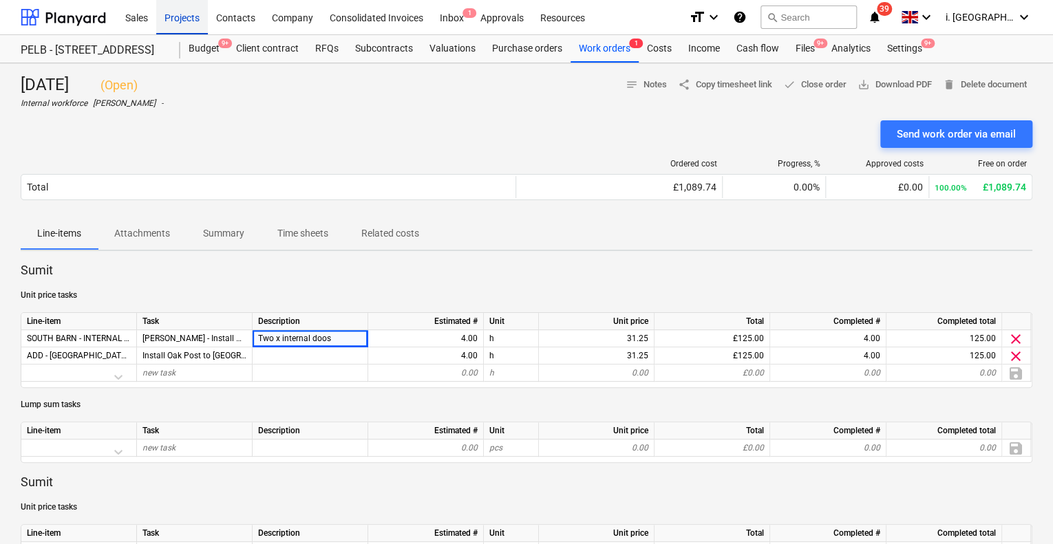
click at [188, 21] on div "Projects" at bounding box center [182, 16] width 52 height 35
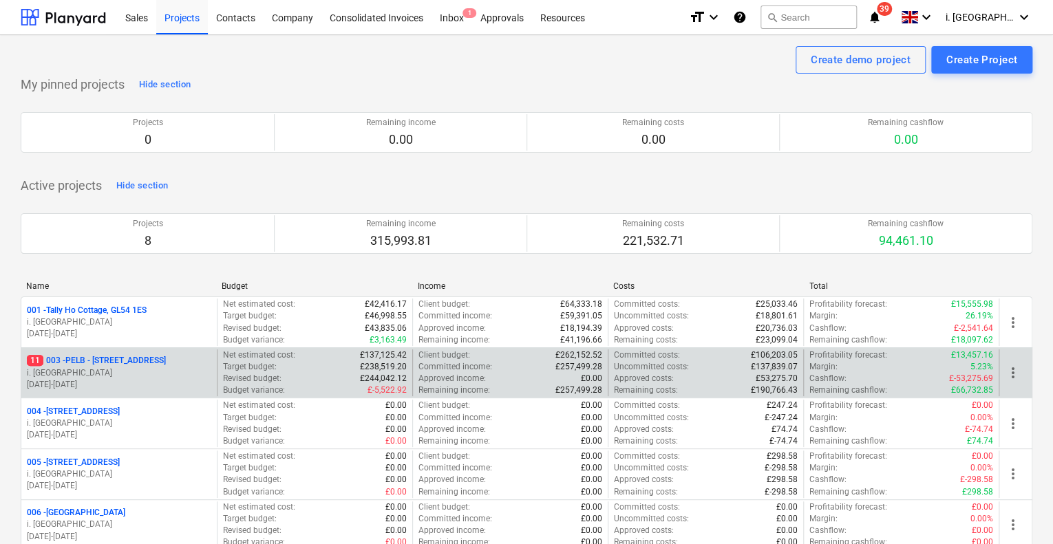
click at [166, 361] on p "11 003 - PELB - [GEOGRAPHIC_DATA], [GEOGRAPHIC_DATA], GL2 7NE" at bounding box center [96, 361] width 139 height 12
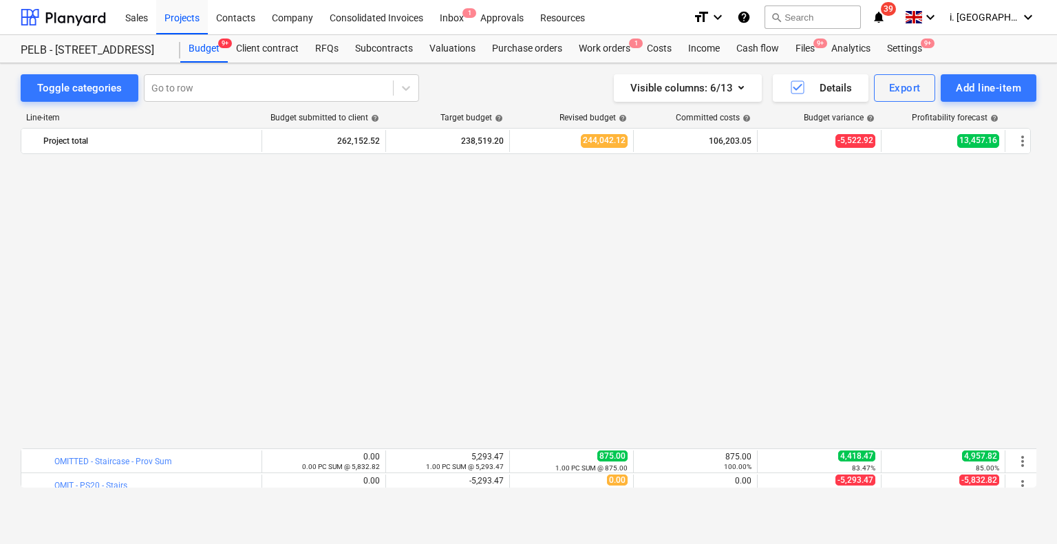
scroll to position [783, 0]
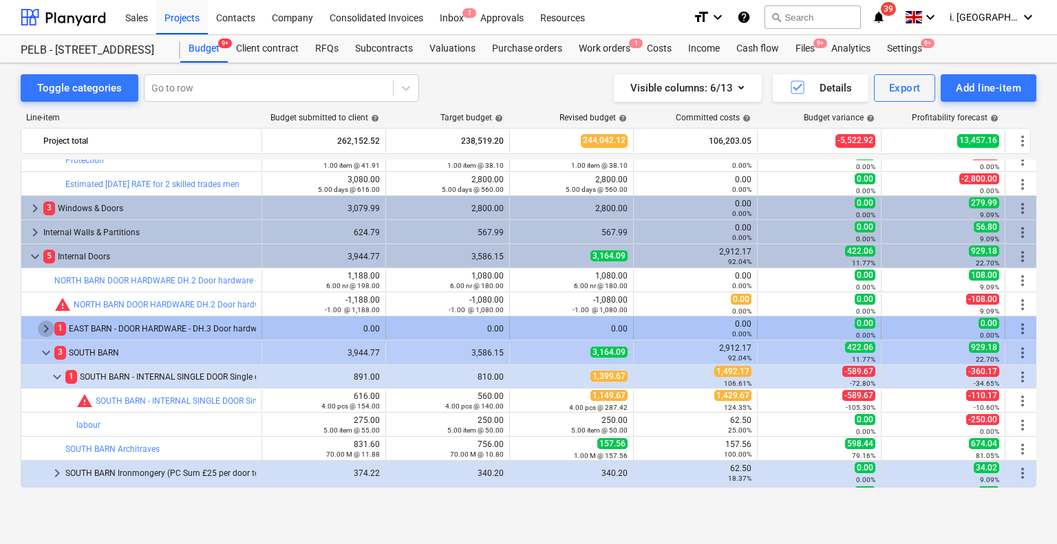
click at [39, 333] on span "keyboard_arrow_right" at bounding box center [46, 329] width 17 height 17
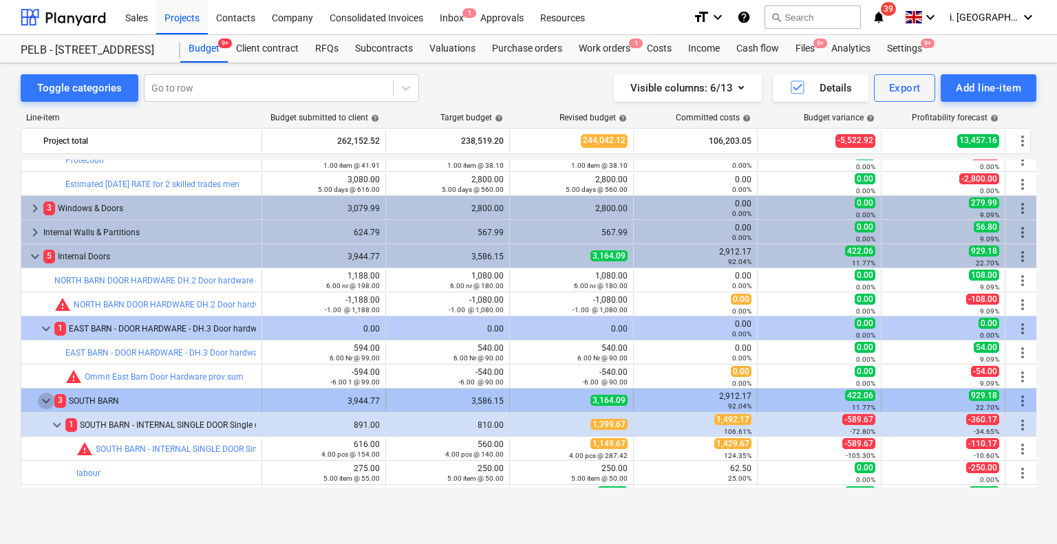
click at [48, 399] on span "keyboard_arrow_down" at bounding box center [46, 401] width 17 height 17
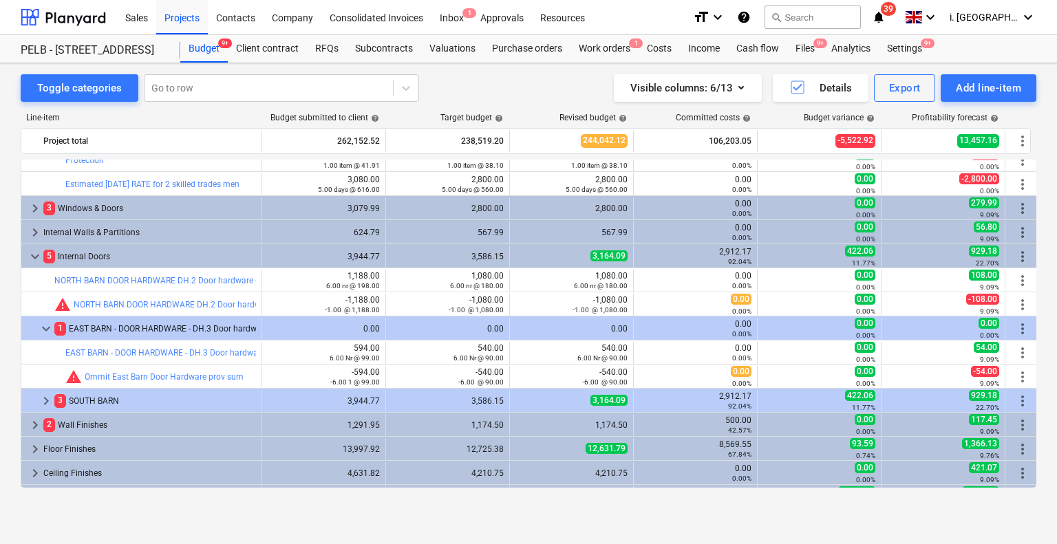
click at [48, 399] on span "keyboard_arrow_right" at bounding box center [46, 401] width 17 height 17
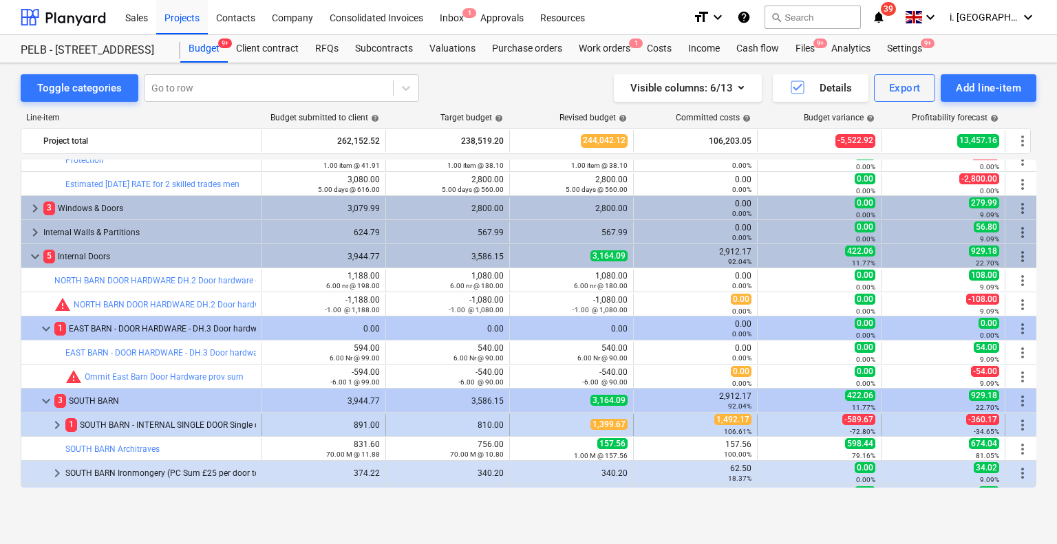
click at [58, 429] on span "keyboard_arrow_right" at bounding box center [57, 425] width 17 height 17
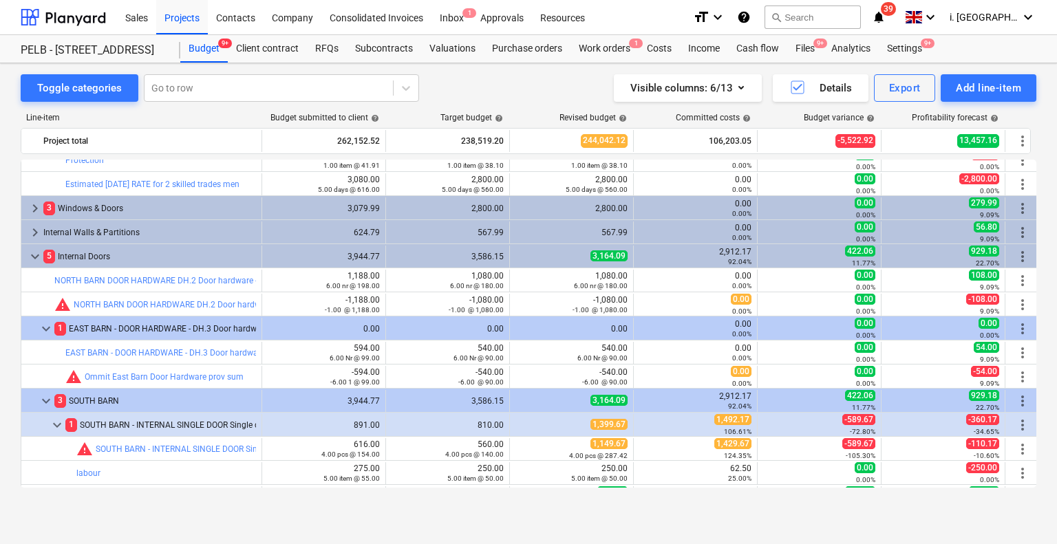
drag, startPoint x: 1038, startPoint y: 321, endPoint x: 1038, endPoint y: 341, distance: 20.0
click at [1038, 341] on div "Toggle categories Go to row Visible columns : 6/13 Details Export Add line-item…" at bounding box center [528, 289] width 1057 height 452
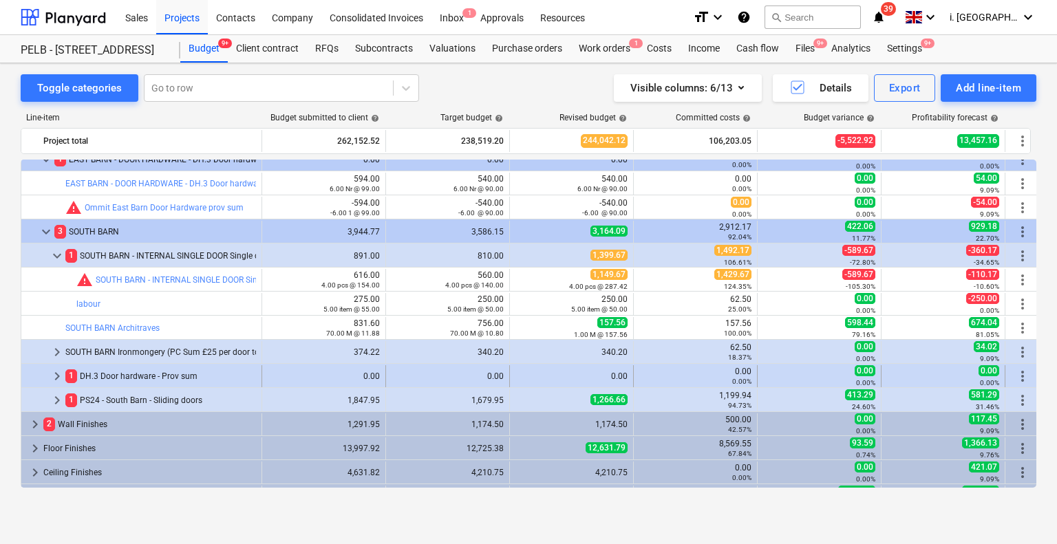
scroll to position [973, 0]
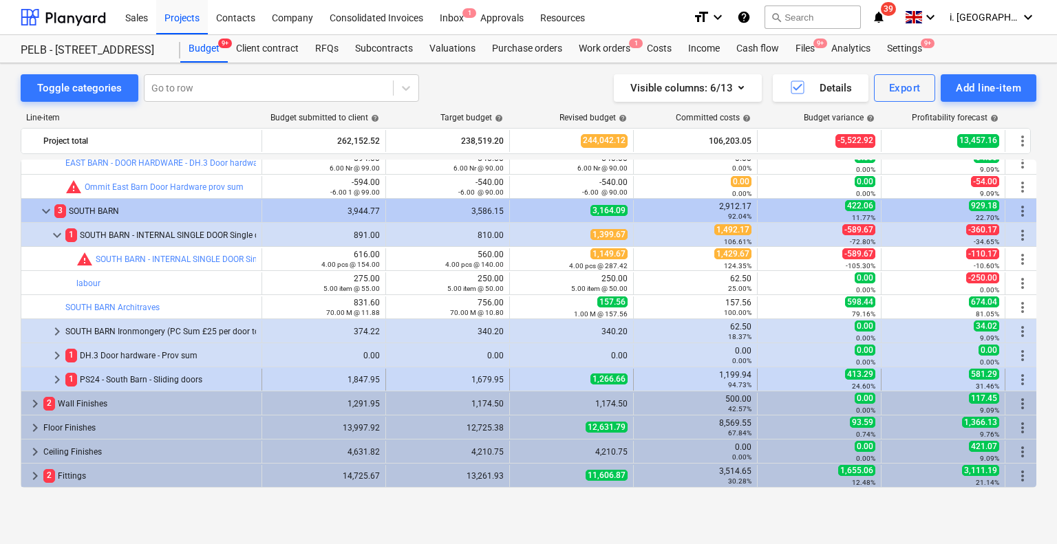
click at [55, 383] on span "keyboard_arrow_right" at bounding box center [57, 380] width 17 height 17
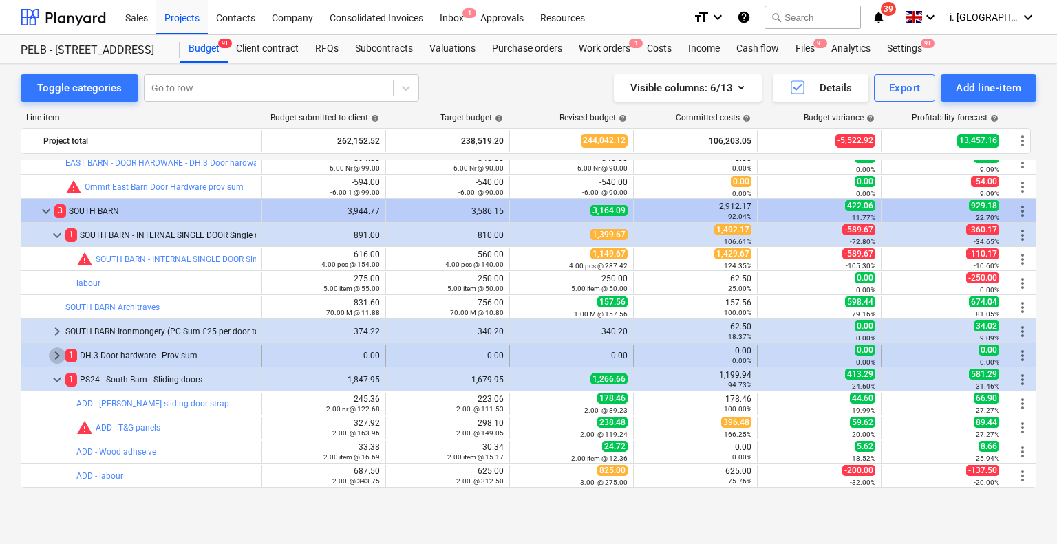
click at [54, 359] on span "keyboard_arrow_right" at bounding box center [57, 356] width 17 height 17
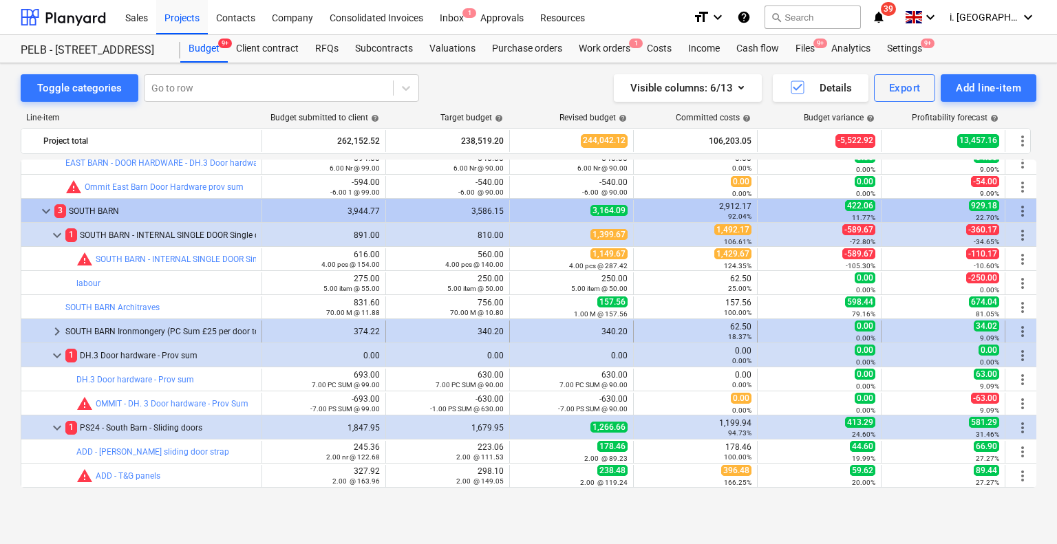
click at [53, 334] on span "keyboard_arrow_right" at bounding box center [57, 331] width 17 height 17
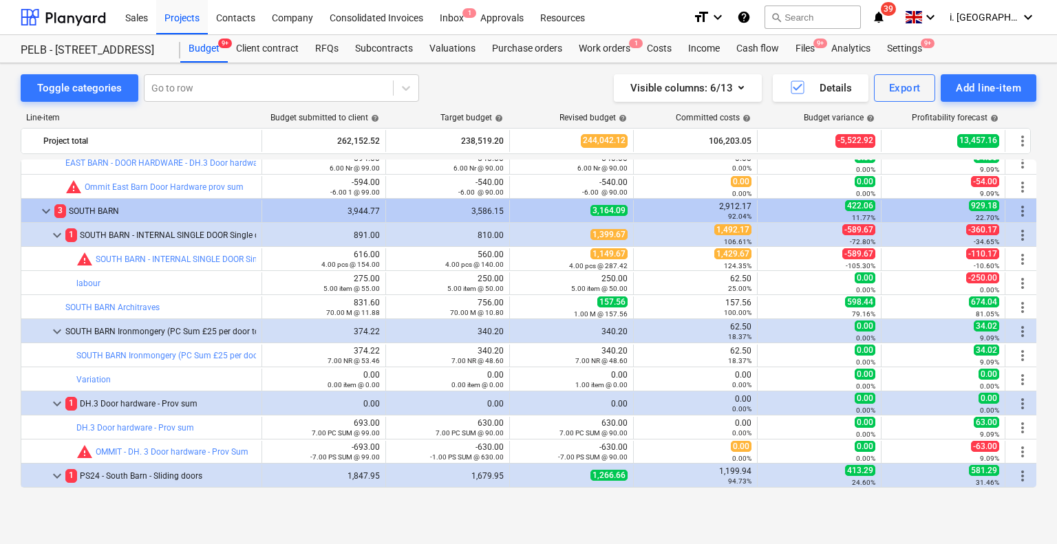
click at [1037, 341] on div "Toggle categories Go to row Visible columns : 6/13 Details Export Add line-item…" at bounding box center [528, 289] width 1057 height 452
click at [1037, 344] on div "Toggle categories Go to row Visible columns : 6/13 Details Export Add line-item…" at bounding box center [528, 289] width 1057 height 452
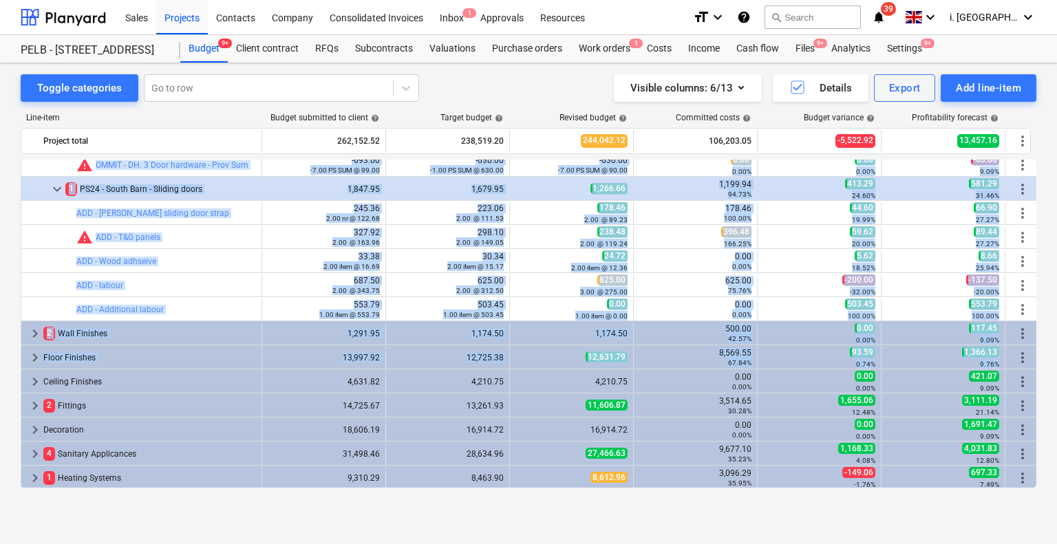
scroll to position [0, 8]
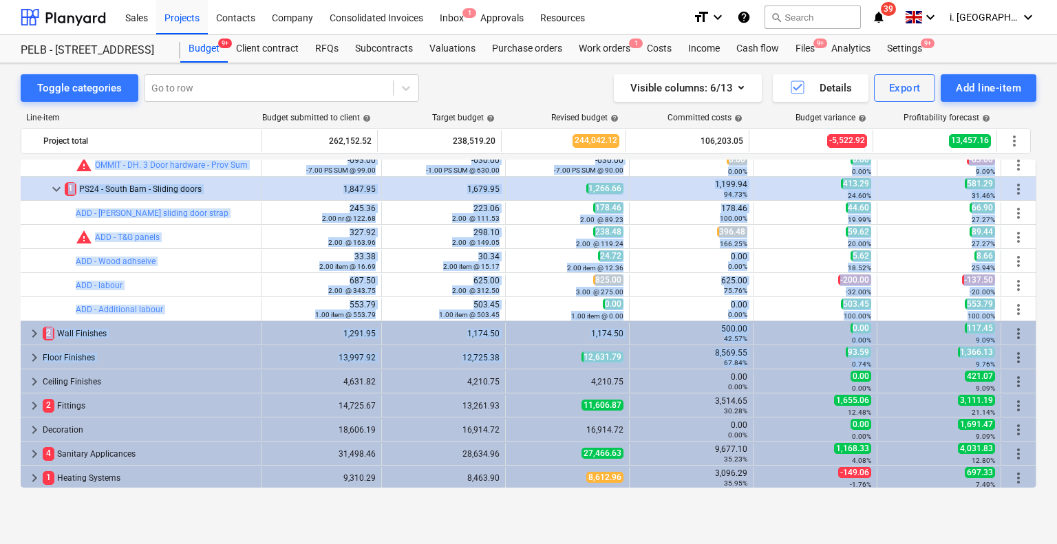
click at [1034, 353] on div "bar_chart Protection edit 41.91 1.00 item @ 41.91 edit 38.10 1.00 item @ 38.10 …" at bounding box center [529, 324] width 1016 height 328
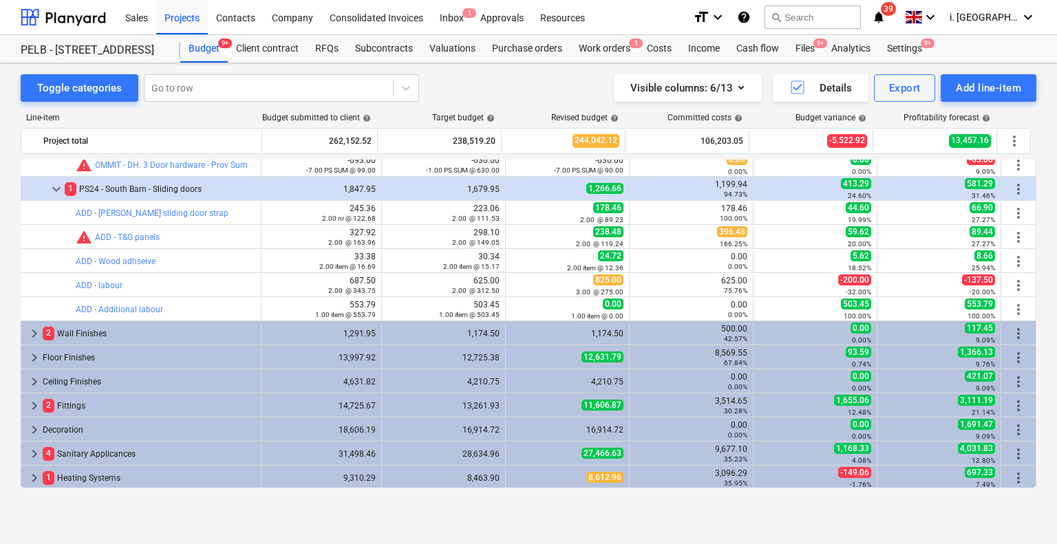
click at [3, 201] on div "Toggle categories Go to row Visible columns : 6/13 Details Export Add line-item…" at bounding box center [528, 289] width 1057 height 452
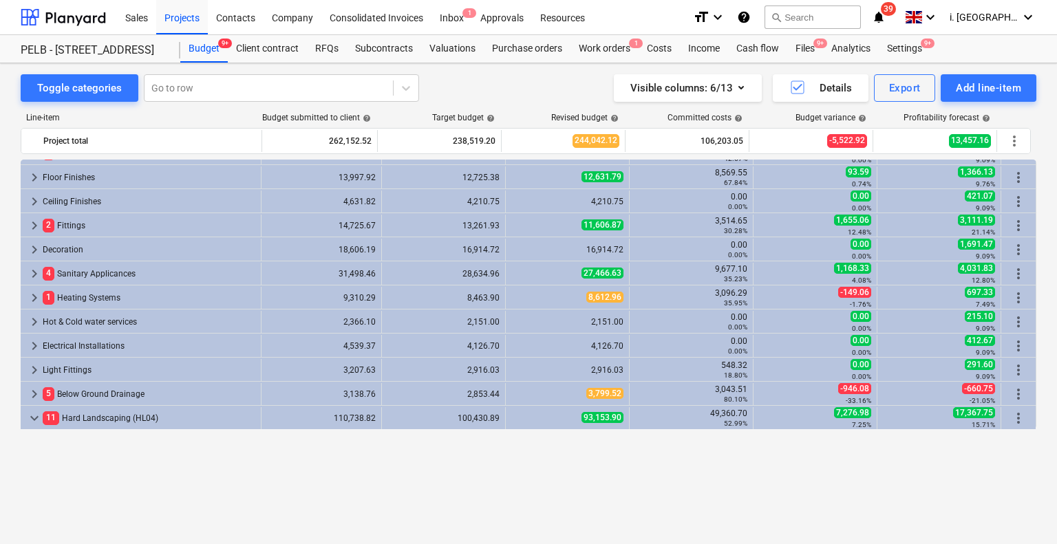
scroll to position [1347, 8]
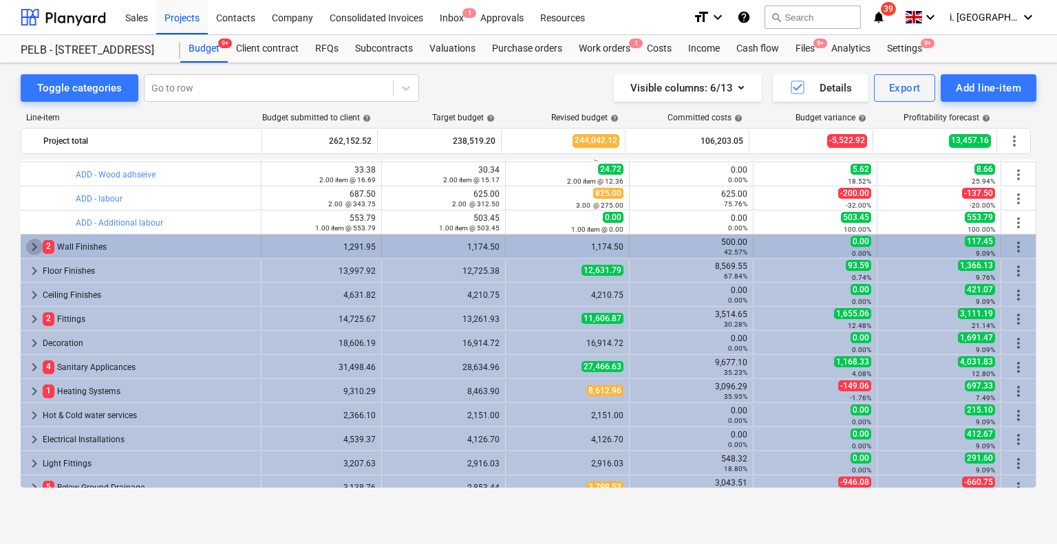
click at [34, 247] on span "keyboard_arrow_right" at bounding box center [34, 247] width 17 height 17
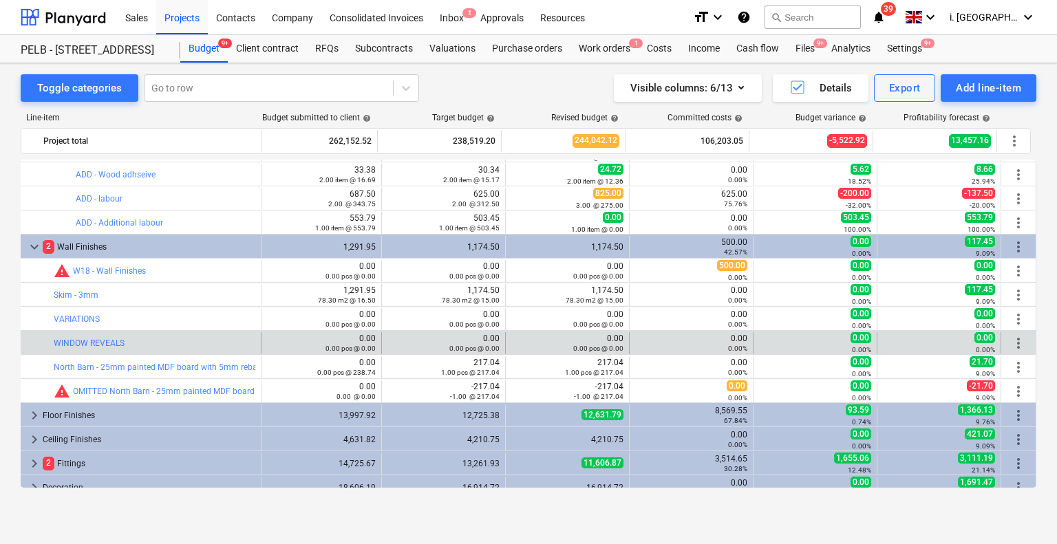
click at [1012, 337] on span "more_vert" at bounding box center [1018, 343] width 17 height 17
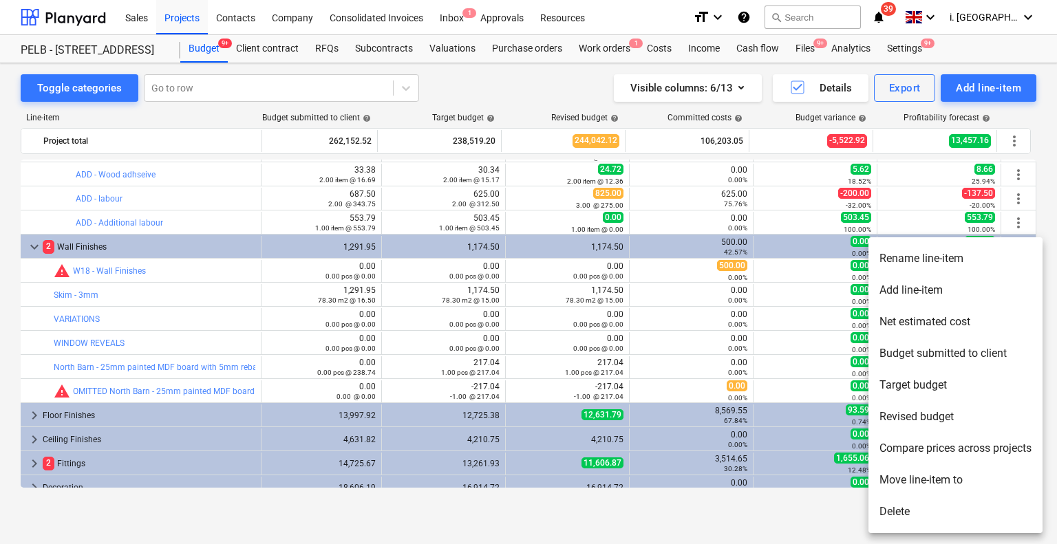
click at [907, 507] on li "Delete" at bounding box center [956, 512] width 174 height 32
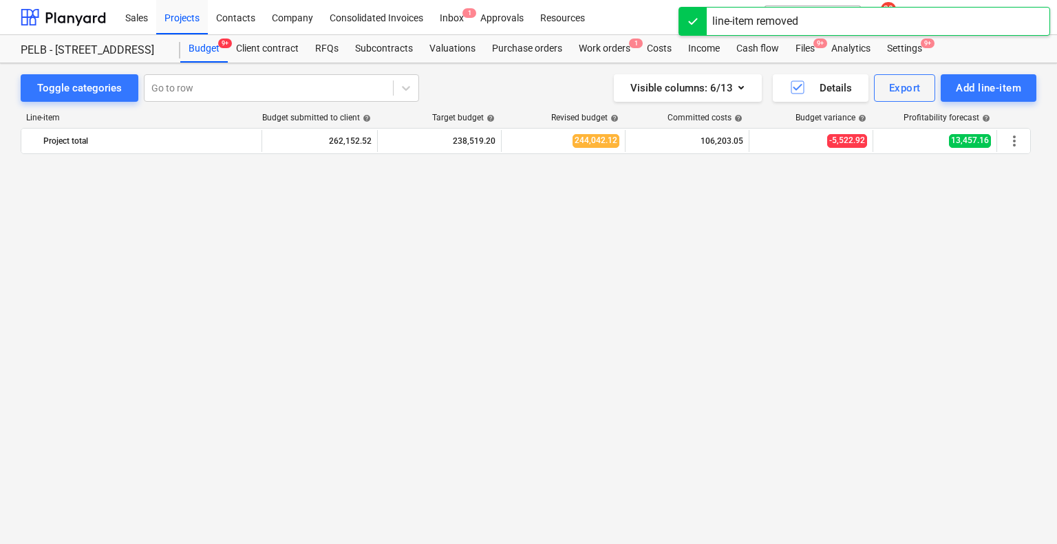
scroll to position [0, 0]
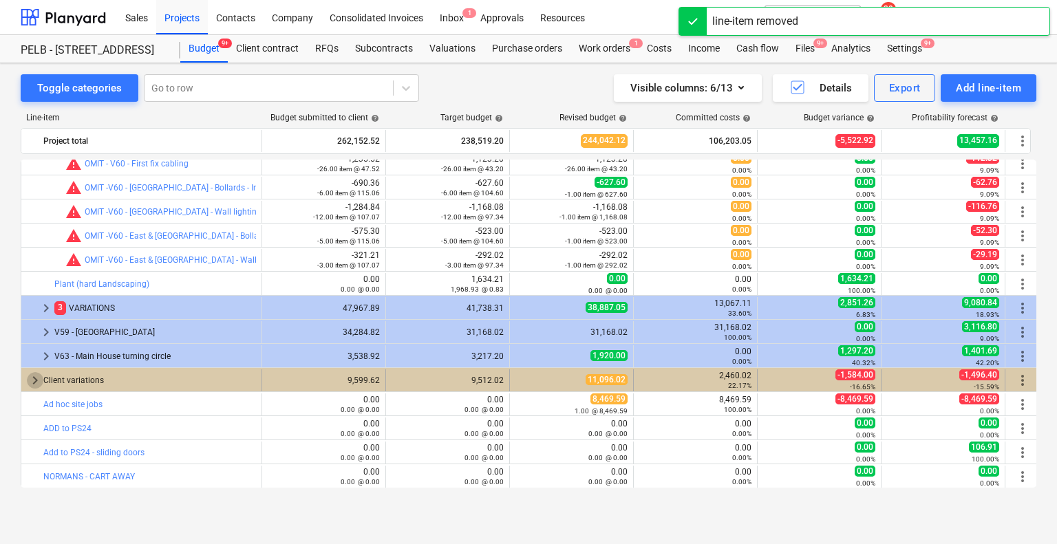
click at [28, 385] on span "keyboard_arrow_right" at bounding box center [35, 380] width 17 height 17
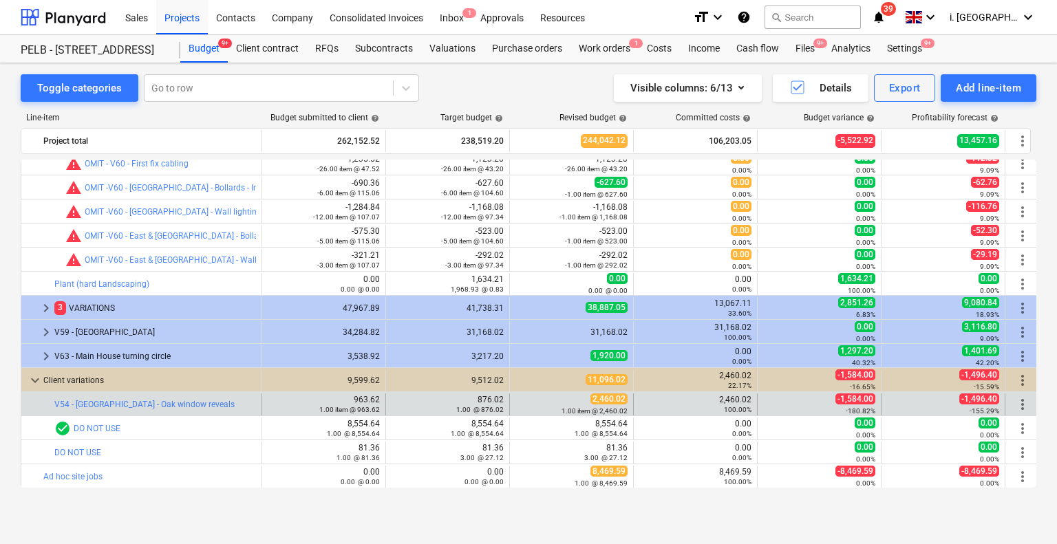
click at [1020, 410] on span "more_vert" at bounding box center [1023, 404] width 17 height 17
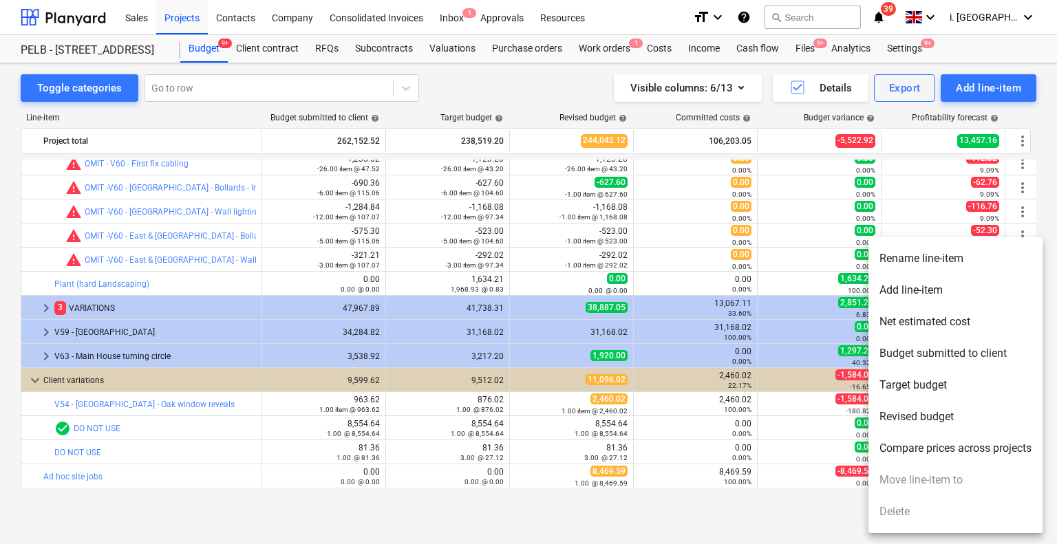
click at [3, 396] on div at bounding box center [528, 272] width 1057 height 544
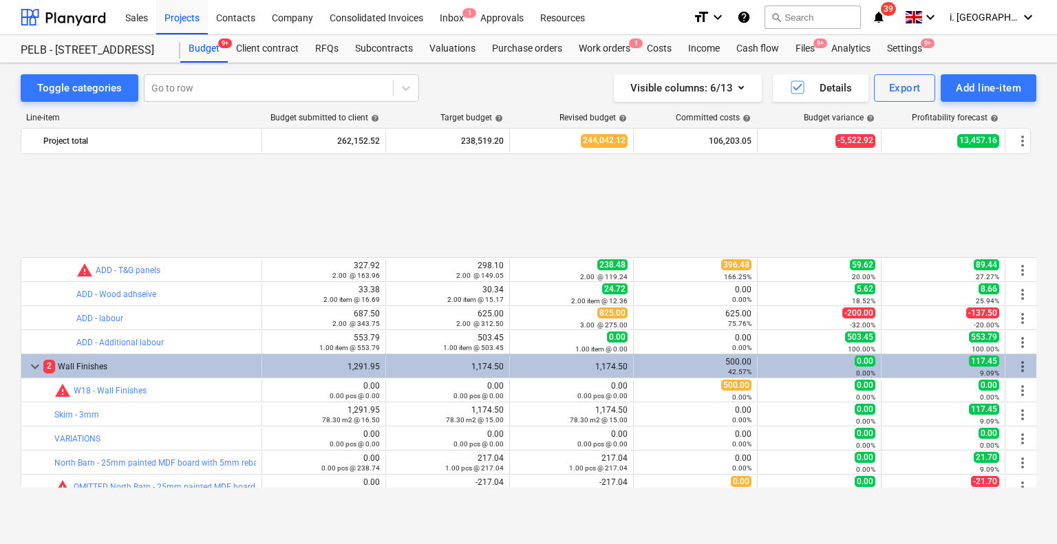
scroll to position [1374, 0]
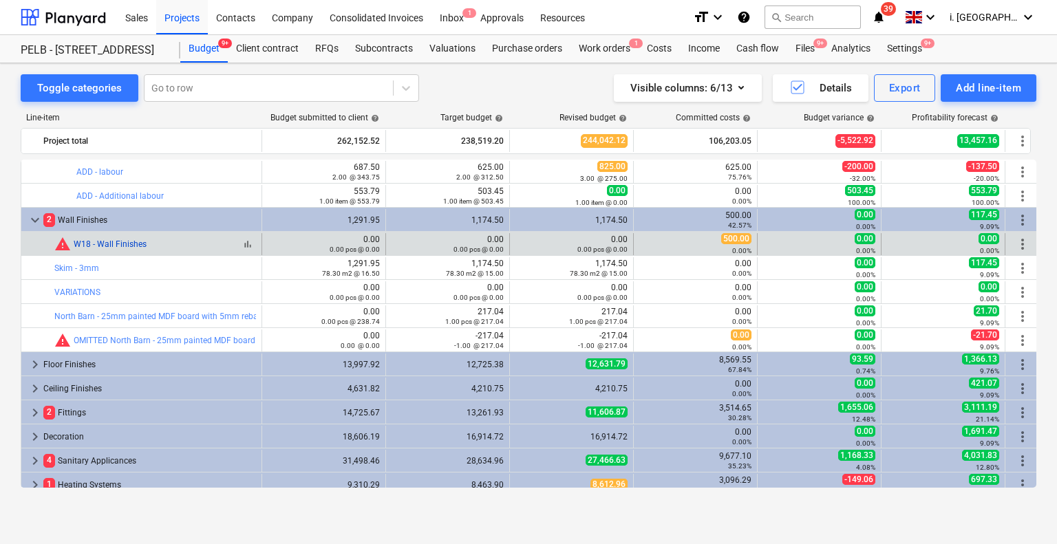
click at [127, 240] on link "W18 - Wall Finishes" at bounding box center [110, 245] width 73 height 10
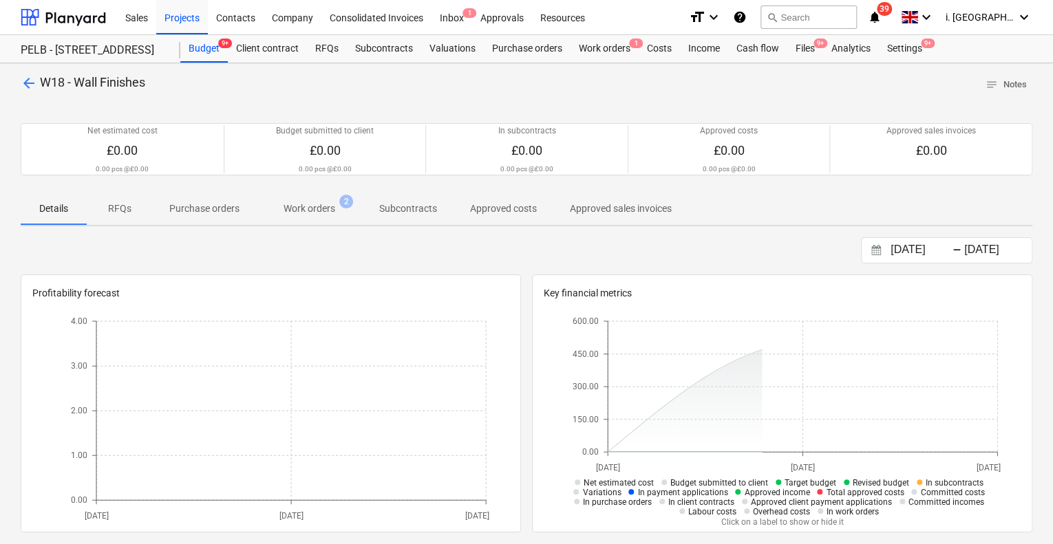
click at [301, 213] on p "Work orders" at bounding box center [310, 209] width 52 height 14
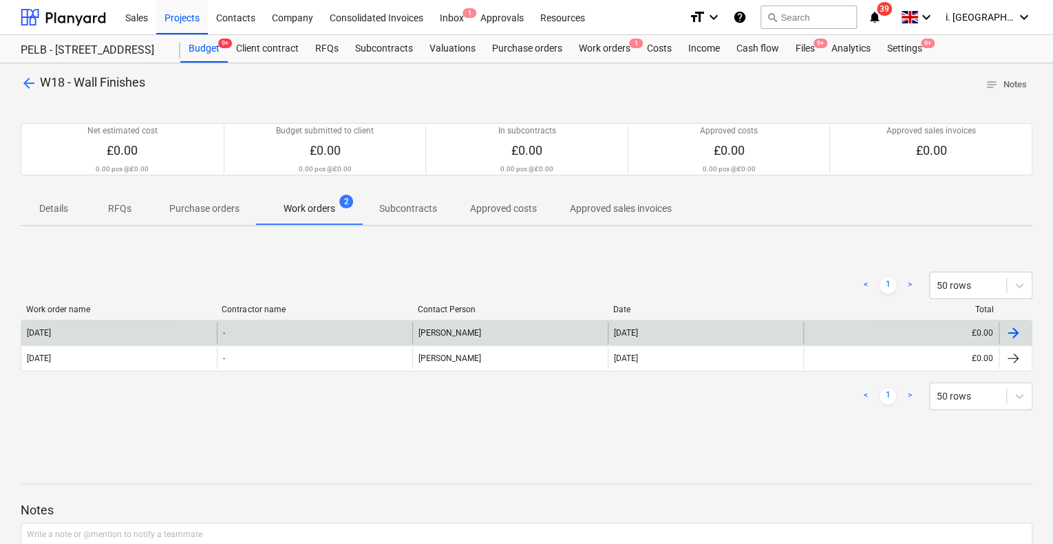
click at [164, 332] on div "[DATE]" at bounding box center [118, 333] width 195 height 22
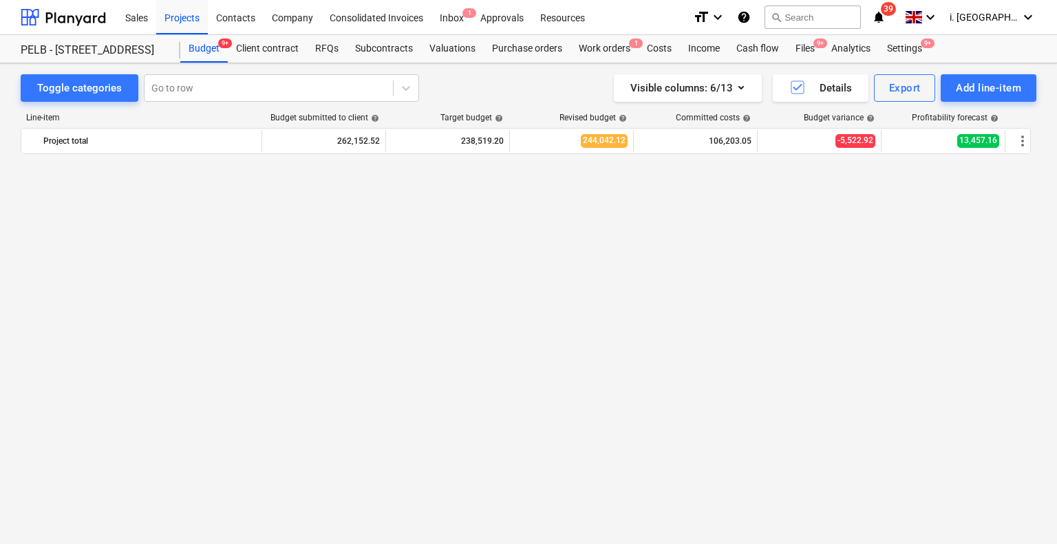
scroll to position [1374, 0]
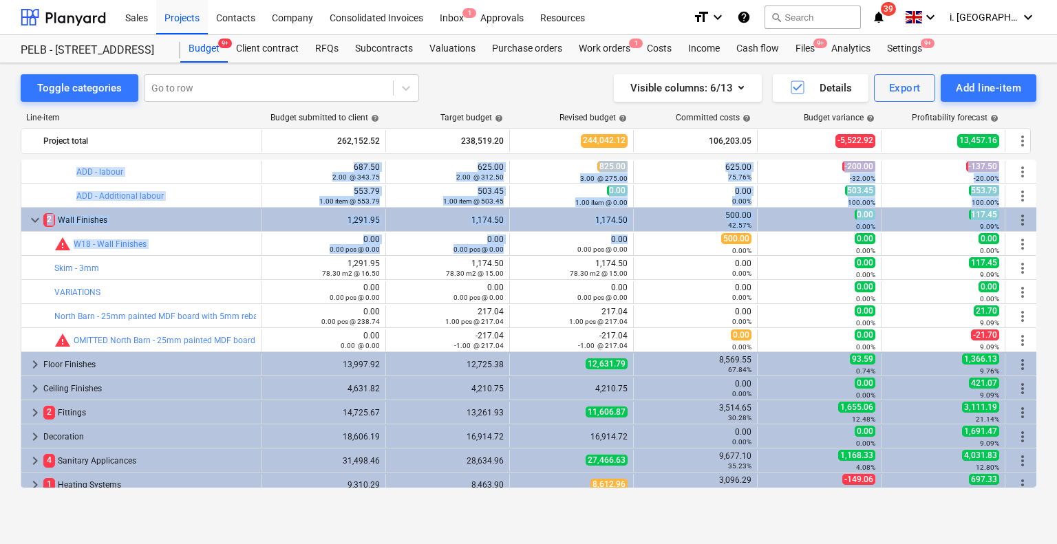
click at [524, 244] on div "0.00 pcs @ 0.00" at bounding box center [572, 249] width 112 height 10
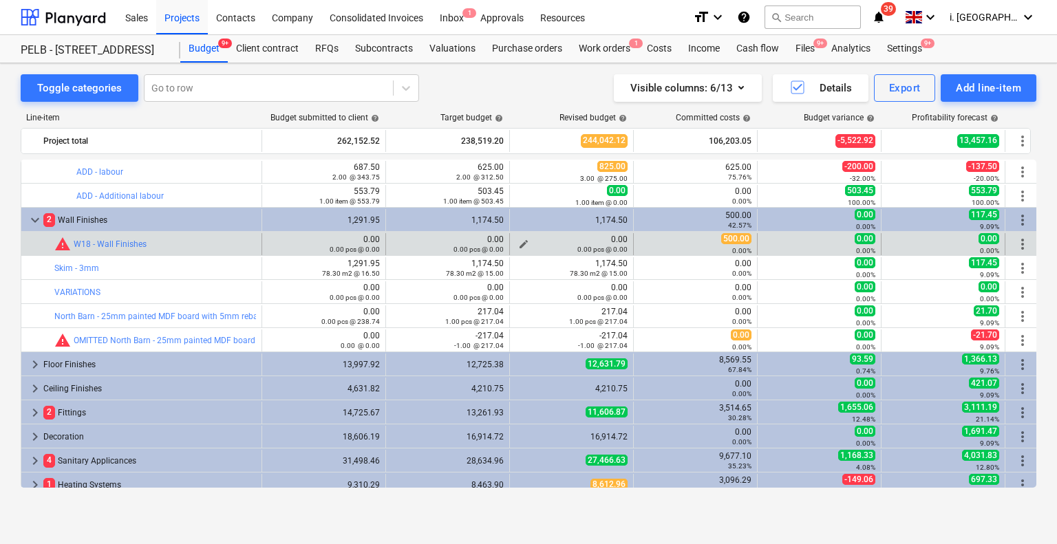
click at [522, 244] on div "0.00 pcs @ 0.00" at bounding box center [572, 249] width 112 height 10
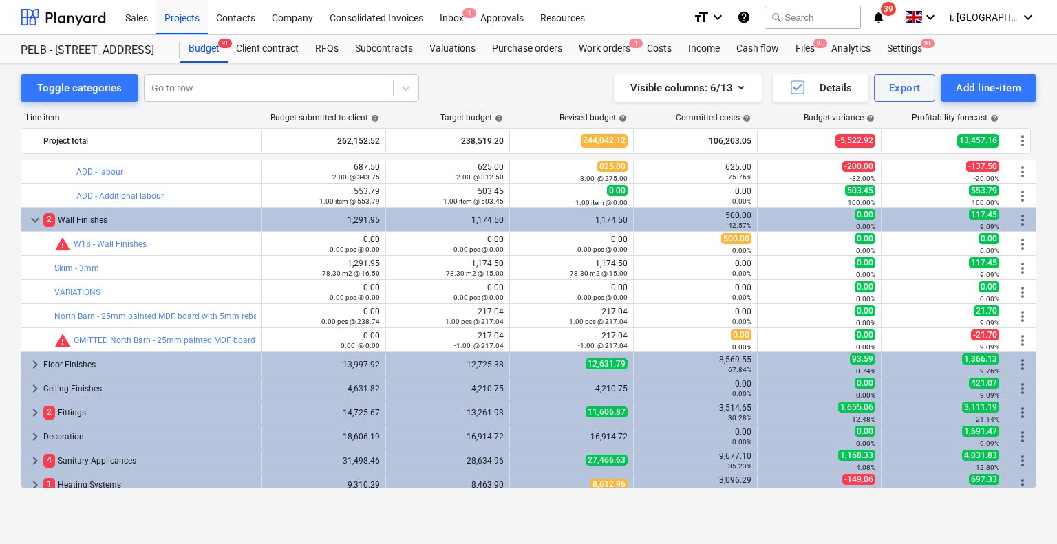
click at [523, 244] on div "0.00 pcs @ 0.00" at bounding box center [572, 249] width 112 height 10
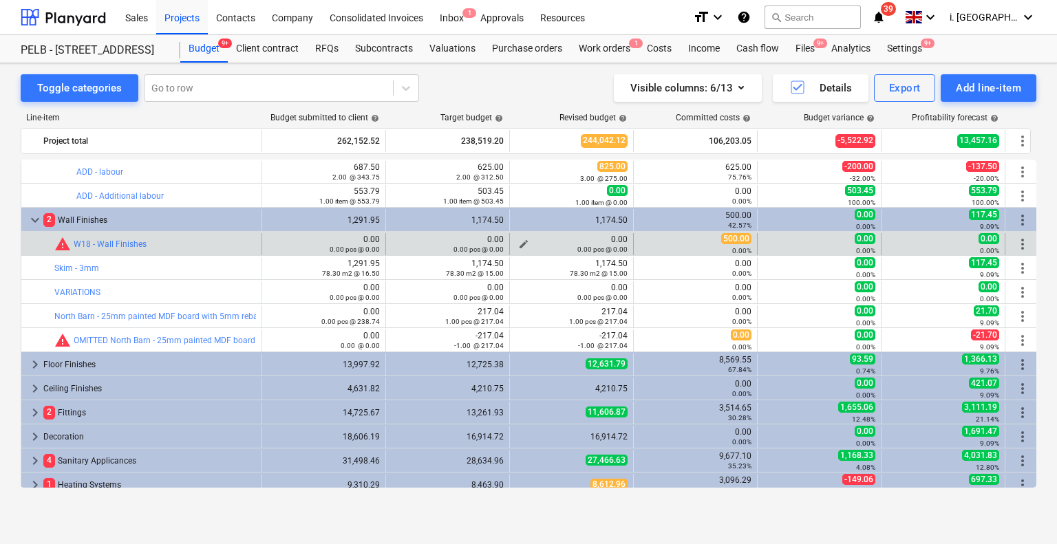
click at [521, 244] on div "0.00 pcs @ 0.00" at bounding box center [572, 249] width 112 height 10
click at [522, 244] on div "0.00 pcs @ 0.00" at bounding box center [572, 249] width 112 height 10
click at [553, 244] on div "0.00 pcs @ 0.00" at bounding box center [572, 249] width 112 height 10
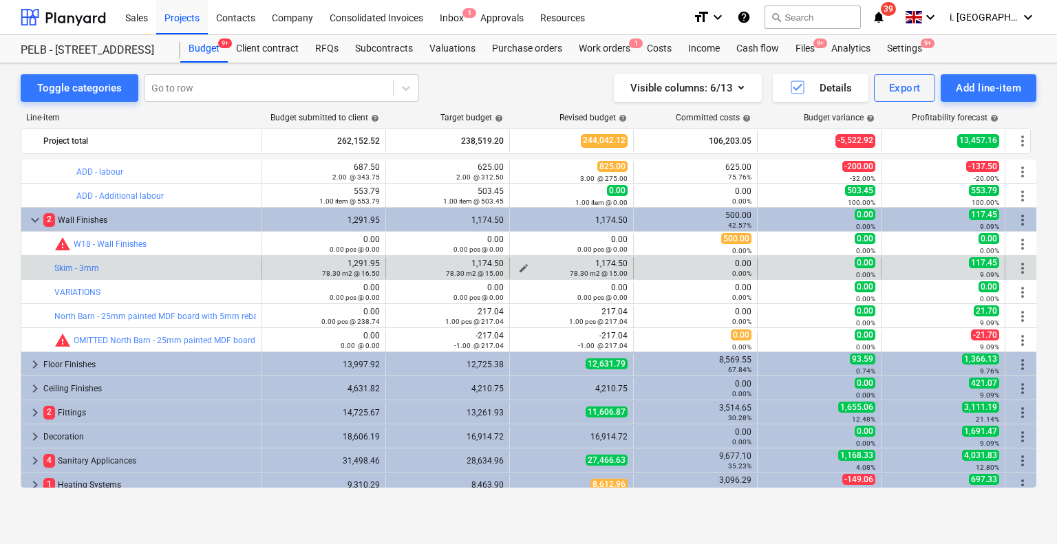
click at [558, 277] on div "78.30 m2 @ 15.00" at bounding box center [572, 273] width 112 height 10
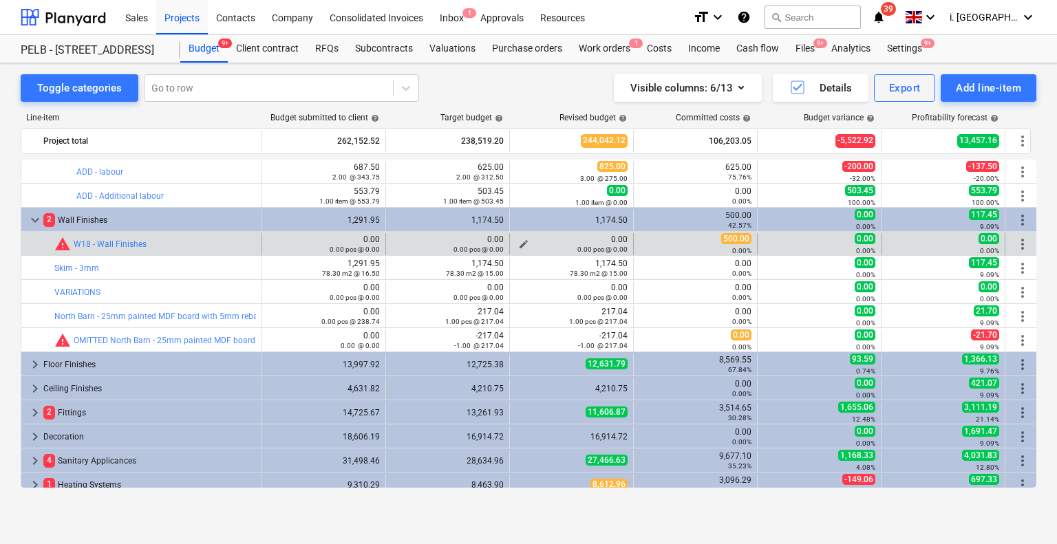
click at [522, 244] on div "0.00 pcs @ 0.00" at bounding box center [572, 249] width 112 height 10
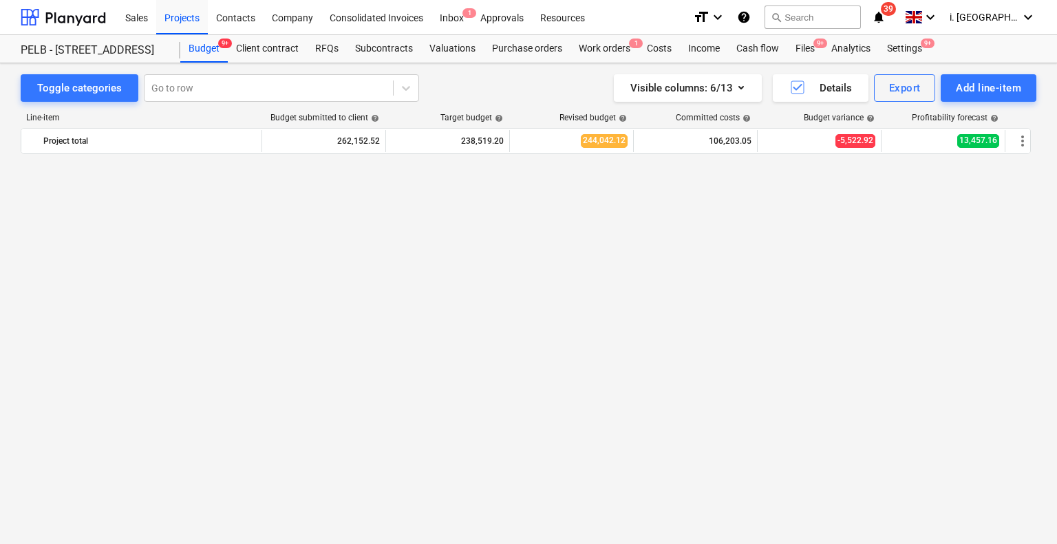
scroll to position [1374, 0]
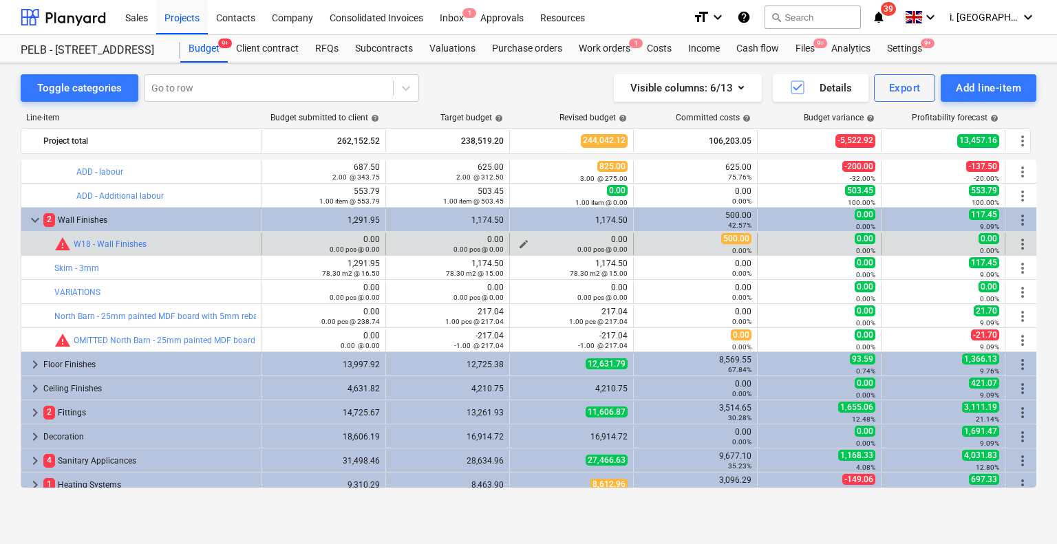
click at [526, 241] on span "edit" at bounding box center [523, 244] width 11 height 11
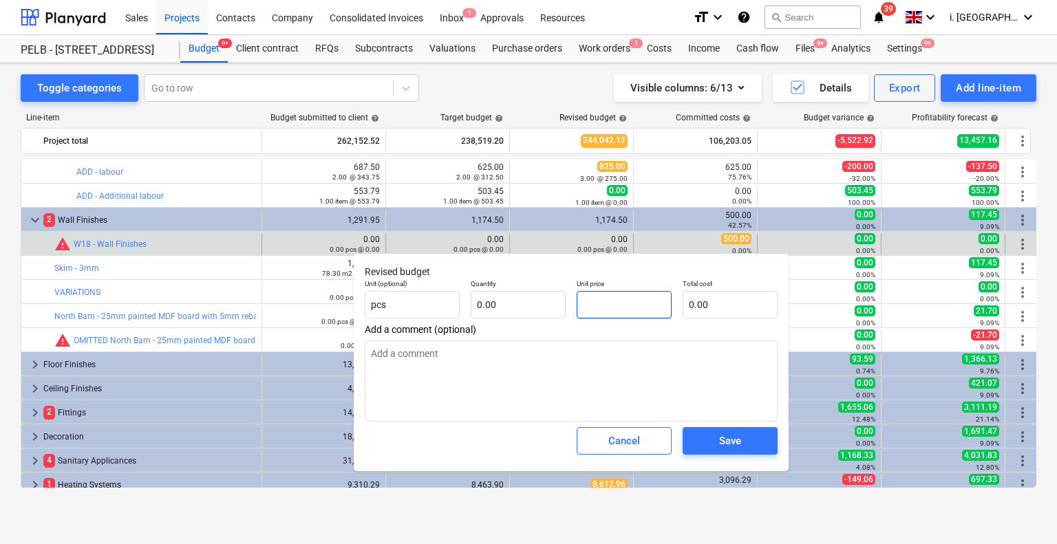
click at [580, 302] on input "text" at bounding box center [624, 305] width 95 height 28
type input "5"
type textarea "x"
type input "50"
type textarea "x"
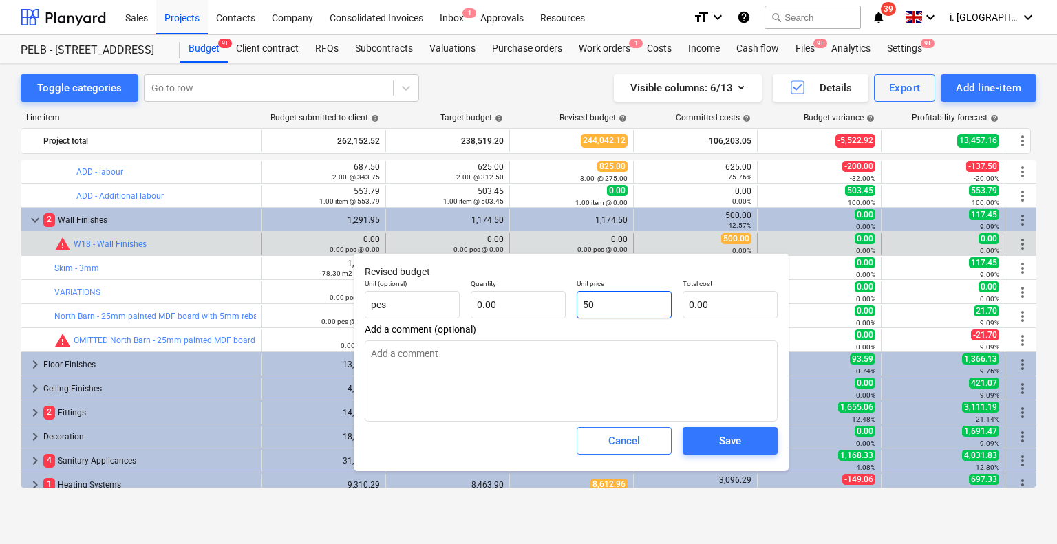
type input "500"
type textarea "x"
type input "500"
type input "500.00"
type textarea "x"
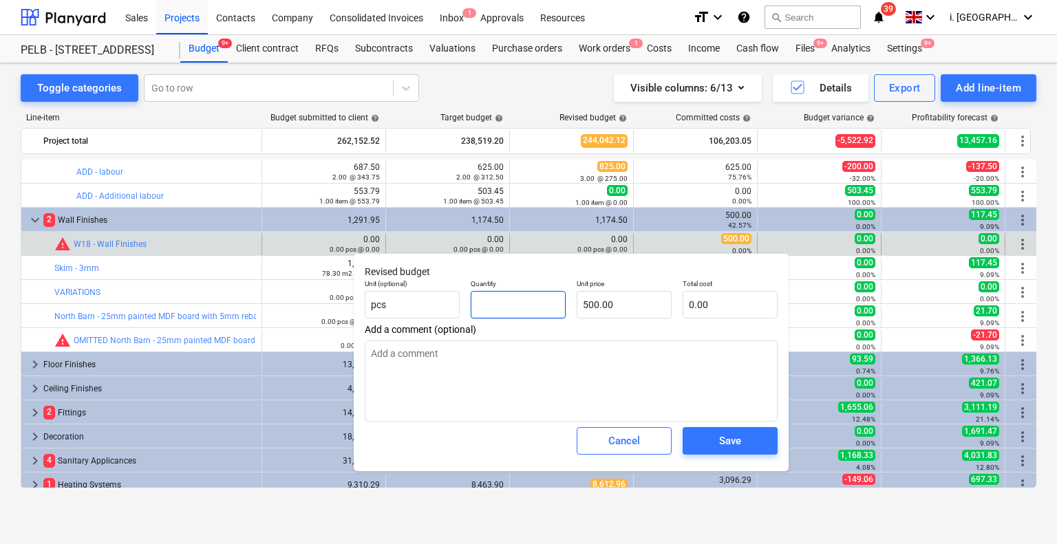
click at [546, 318] on input "text" at bounding box center [518, 305] width 95 height 28
type input "1"
type textarea "x"
type input "500.00"
type input "1.00"
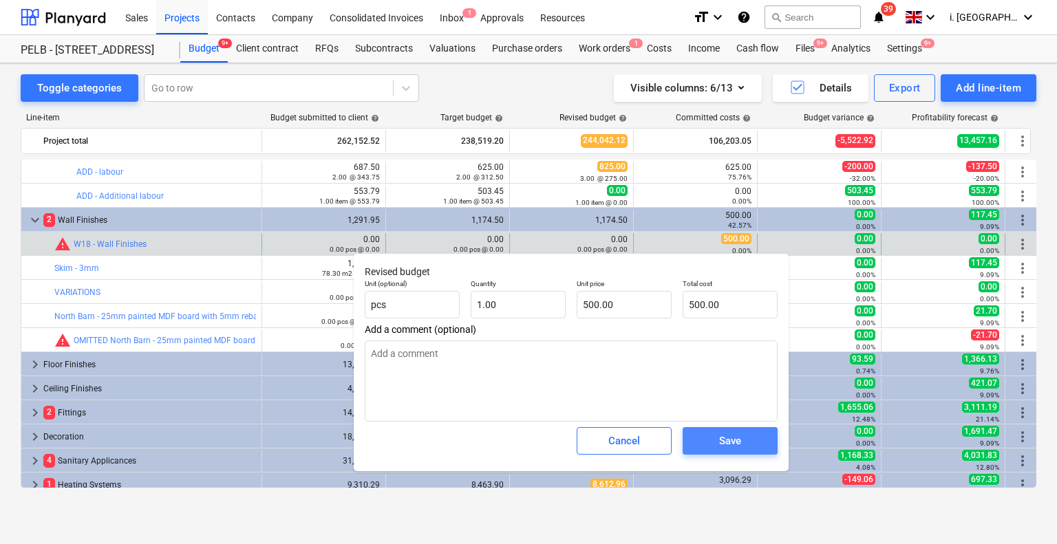
click at [735, 447] on div "Save" at bounding box center [730, 441] width 22 height 18
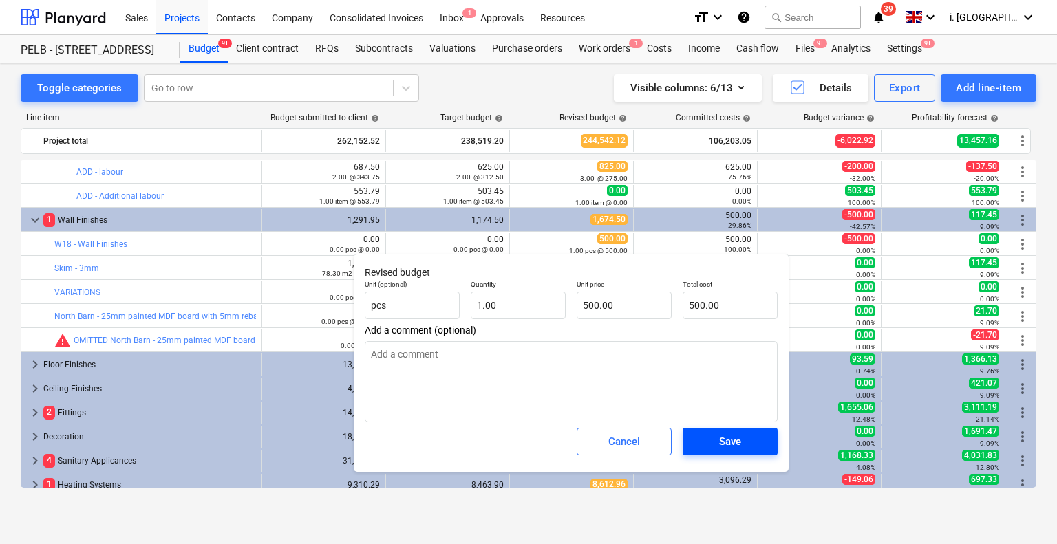
type textarea "x"
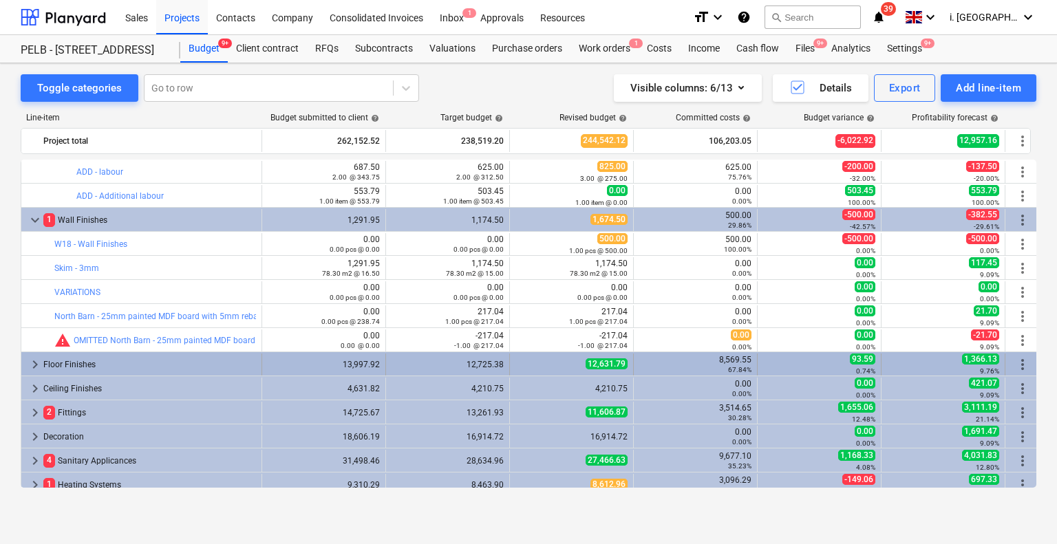
click at [32, 365] on span "keyboard_arrow_right" at bounding box center [35, 365] width 17 height 17
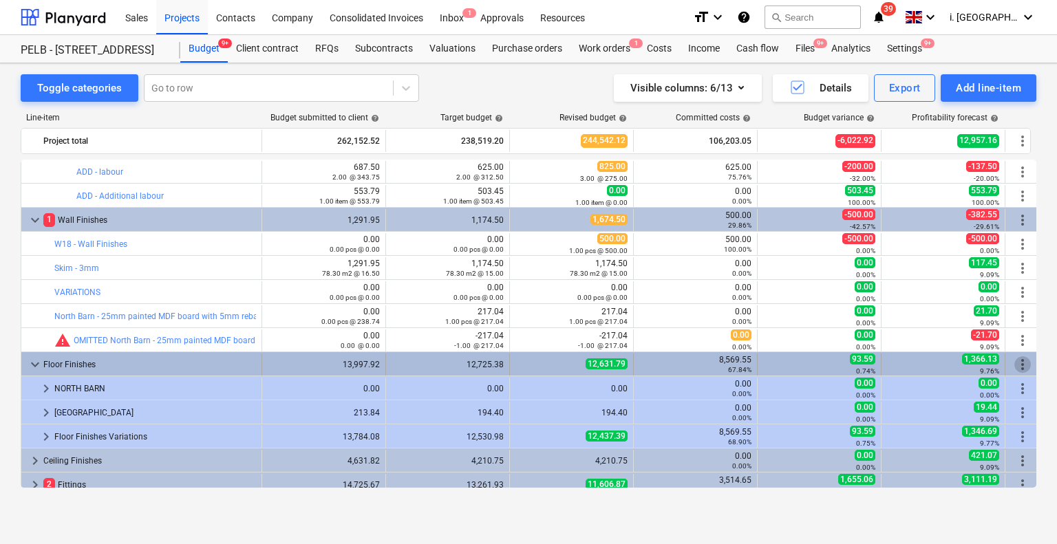
click at [1030, 360] on span "more_vert" at bounding box center [1023, 365] width 17 height 17
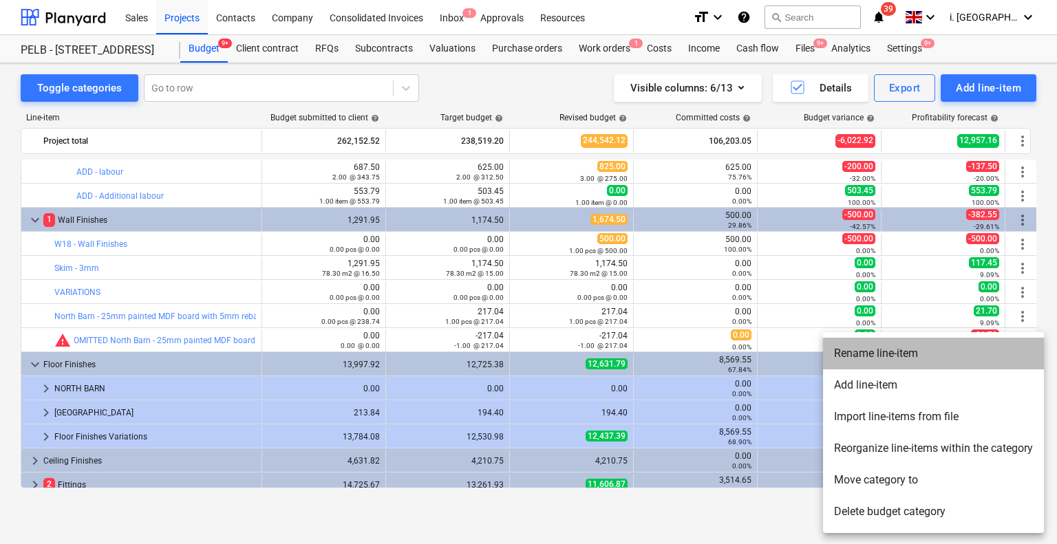
click at [1036, 348] on li "Rename line-item" at bounding box center [933, 354] width 221 height 32
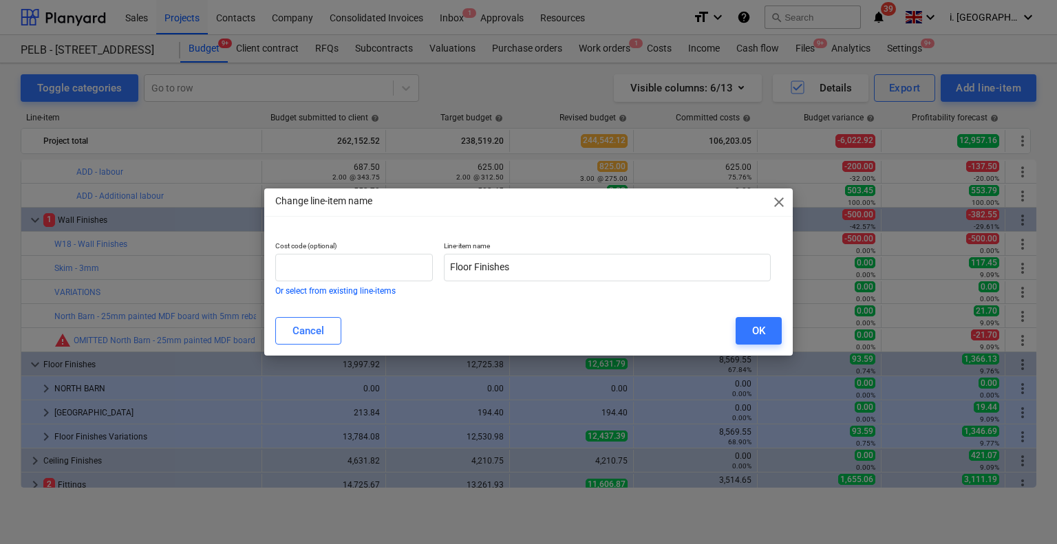
click at [1050, 292] on div "Change line-item name close Cost code (optional) Or select from existing line-i…" at bounding box center [528, 272] width 1057 height 544
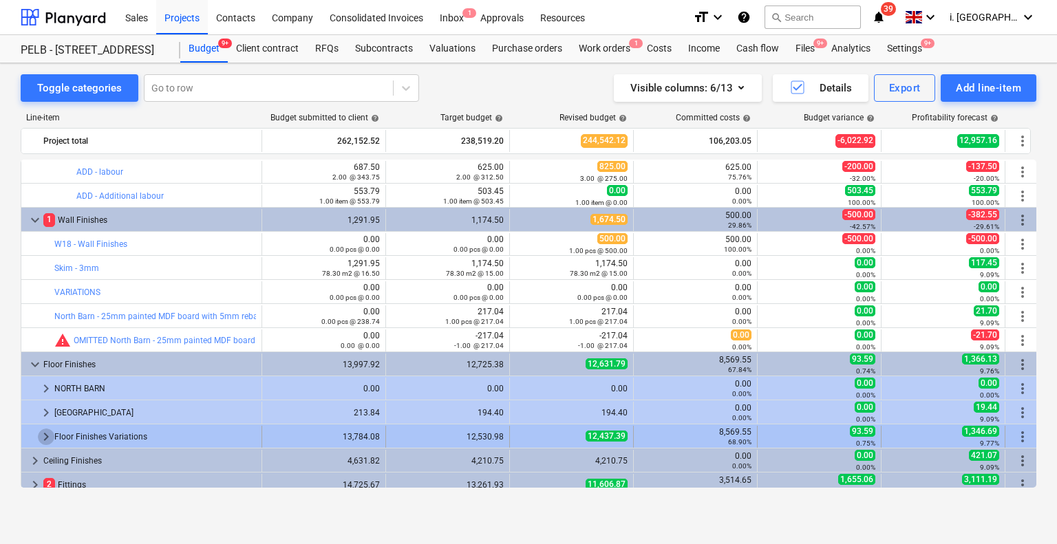
click at [40, 432] on span "keyboard_arrow_right" at bounding box center [46, 437] width 17 height 17
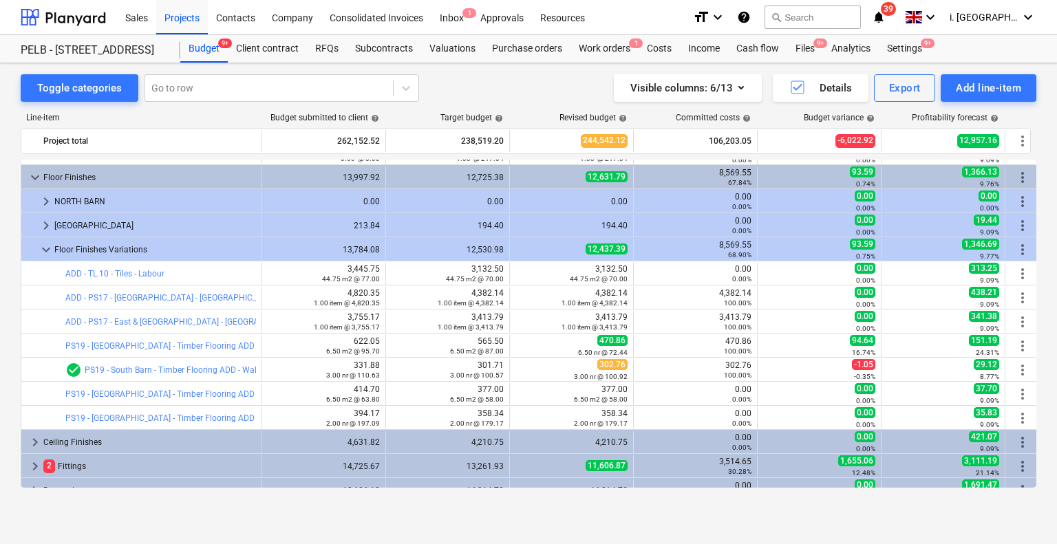
scroll to position [1567, 0]
